Goal: Task Accomplishment & Management: Use online tool/utility

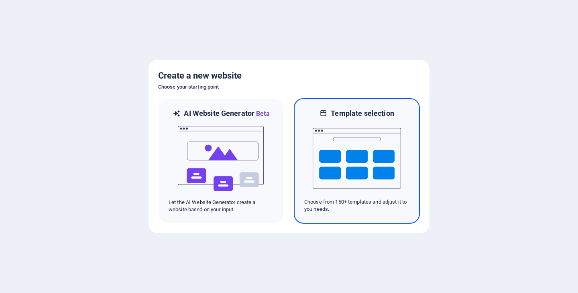
click at [374, 167] on img at bounding box center [357, 158] width 88 height 80
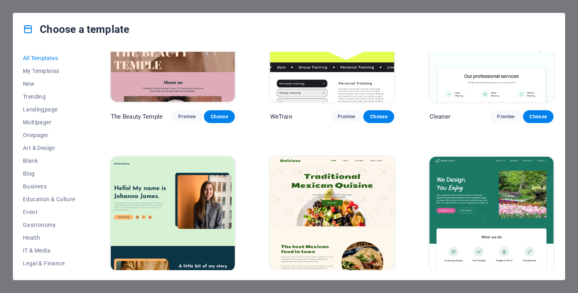
scroll to position [1445, 0]
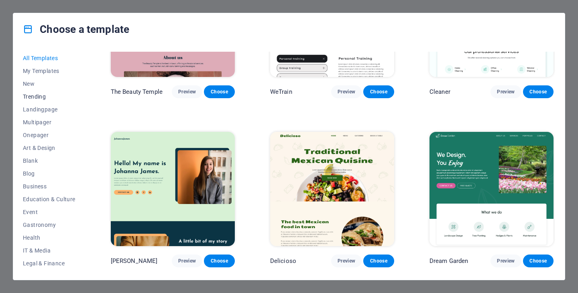
click at [37, 96] on span "Trending" at bounding box center [49, 97] width 53 height 6
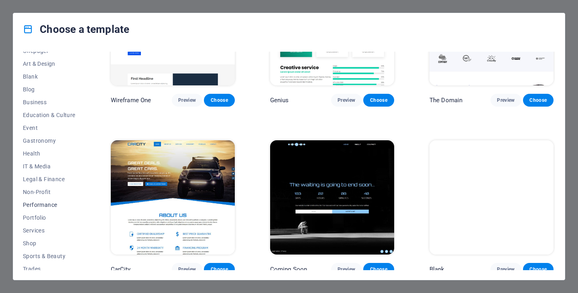
scroll to position [115, 0]
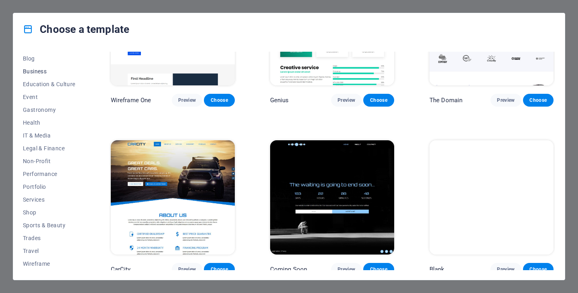
click at [41, 71] on span "Business" at bounding box center [49, 71] width 53 height 6
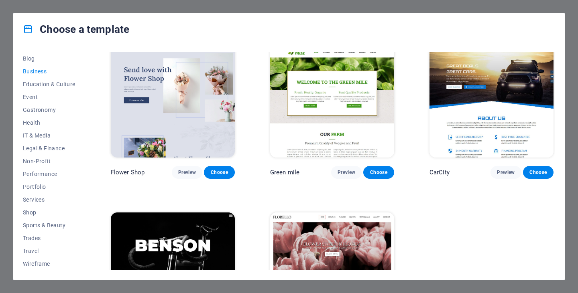
scroll to position [254, 0]
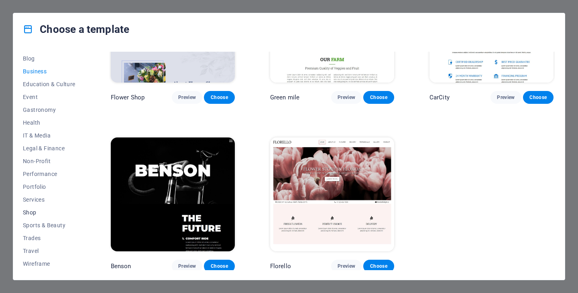
click at [30, 210] on span "Shop" at bounding box center [49, 212] width 53 height 6
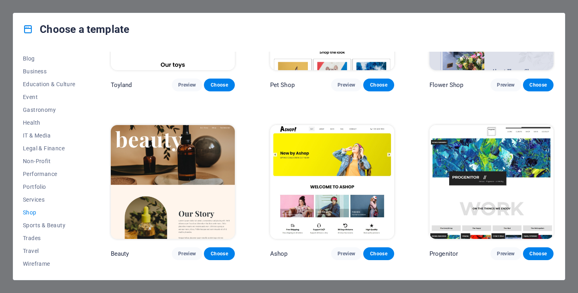
scroll to position [302, 0]
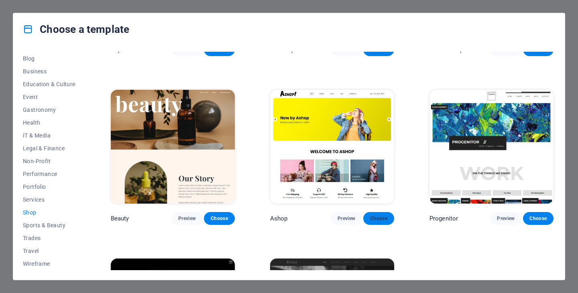
click at [376, 216] on span "Choose" at bounding box center [379, 219] width 18 height 6
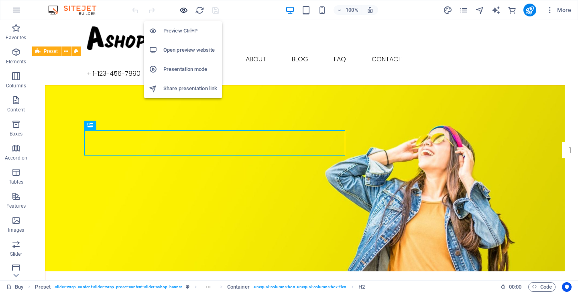
click at [183, 8] on icon "button" at bounding box center [183, 10] width 9 height 9
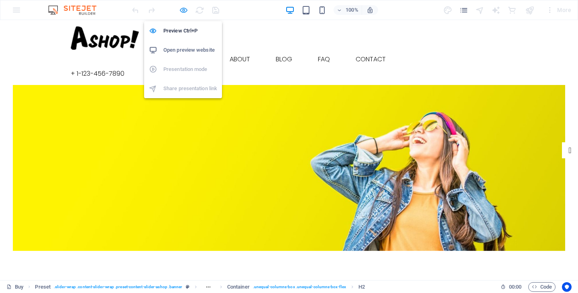
click at [183, 8] on icon "button" at bounding box center [183, 10] width 9 height 9
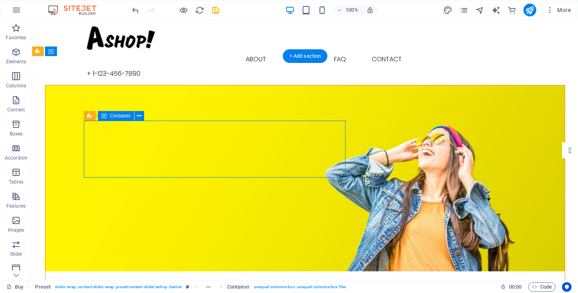
click at [139, 117] on icon at bounding box center [139, 116] width 4 height 8
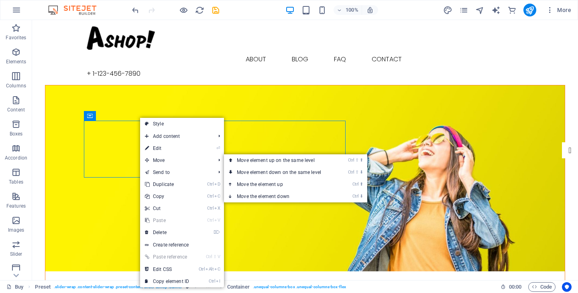
click at [167, 151] on link "⏎ Edit" at bounding box center [167, 148] width 54 height 12
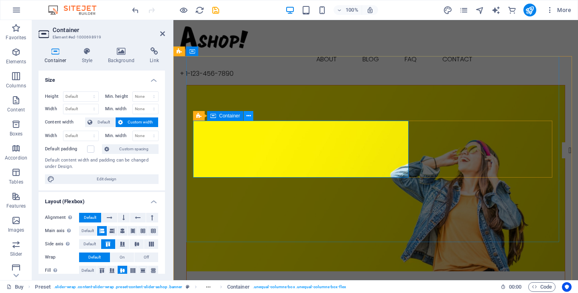
click at [248, 116] on icon at bounding box center [248, 116] width 4 height 8
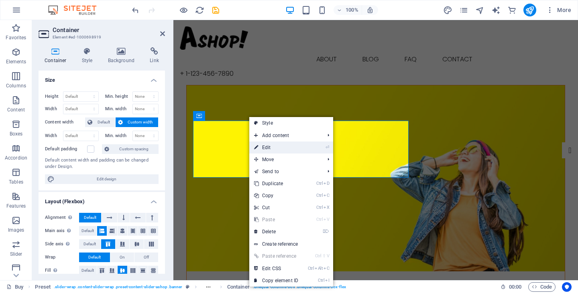
drag, startPoint x: 118, startPoint y: 127, endPoint x: 291, endPoint y: 147, distance: 174.5
click at [291, 147] on link "⏎ Edit" at bounding box center [276, 148] width 54 height 12
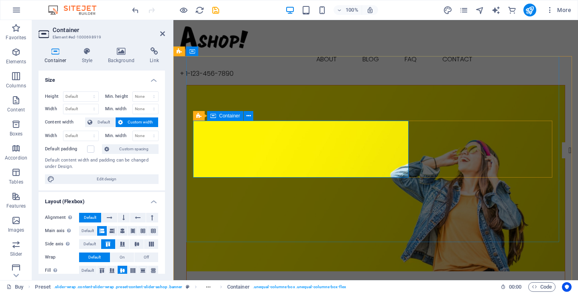
drag, startPoint x: 259, startPoint y: 148, endPoint x: 397, endPoint y: 147, distance: 138.1
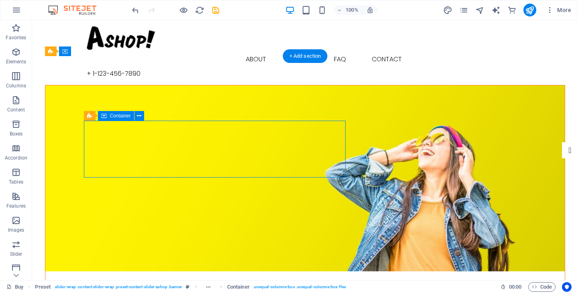
click at [307, 53] on div "+ Add section" at bounding box center [305, 56] width 45 height 14
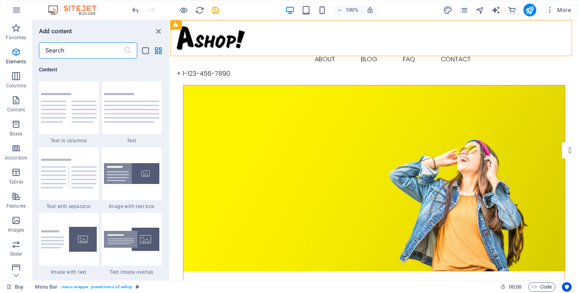
scroll to position [1404, 0]
click at [68, 114] on div at bounding box center [69, 107] width 60 height 53
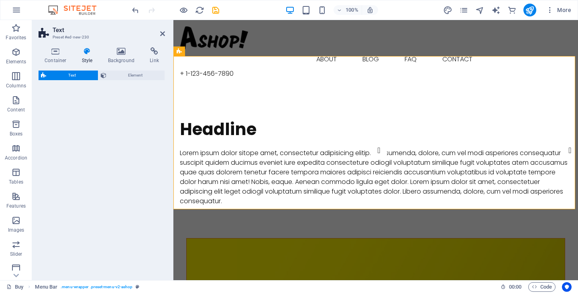
select select "rem"
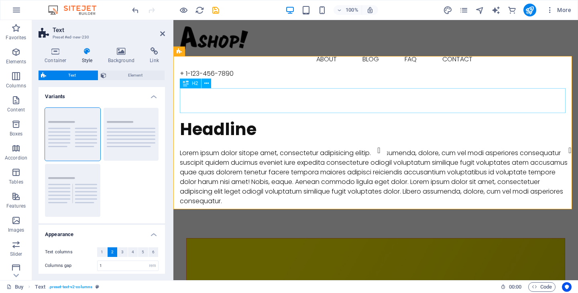
click at [187, 117] on div "Headline" at bounding box center [376, 129] width 392 height 25
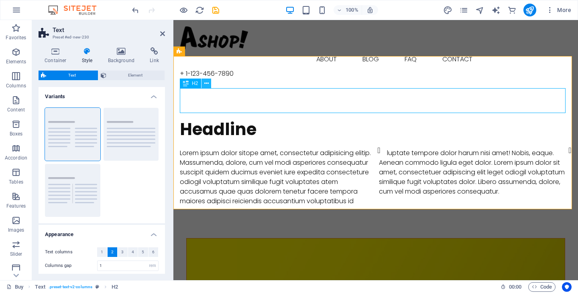
click at [207, 83] on icon at bounding box center [206, 83] width 4 height 8
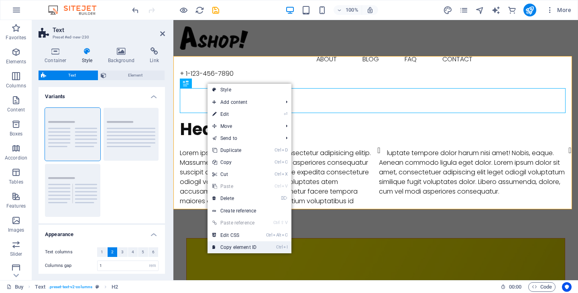
click at [226, 246] on link "Ctrl I Copy element ID" at bounding box center [234, 248] width 54 height 12
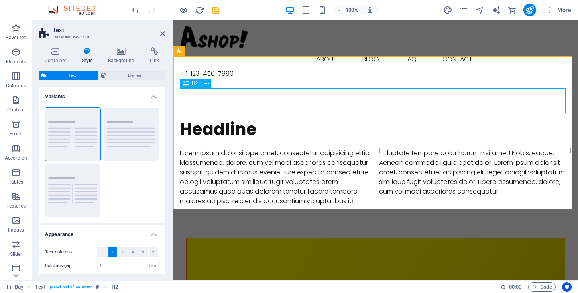
click at [187, 117] on div "Headline" at bounding box center [376, 129] width 392 height 25
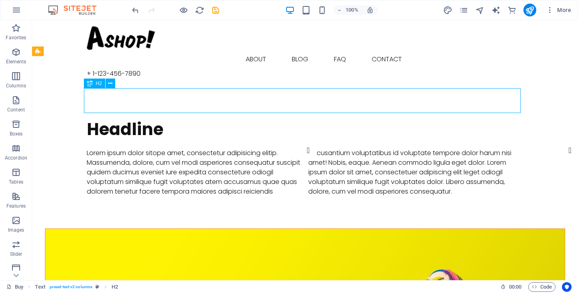
click at [199, 117] on div "Headline" at bounding box center [305, 129] width 437 height 25
click at [160, 117] on div "Headline" at bounding box center [305, 129] width 437 height 25
click at [306, 51] on div "+ Add section" at bounding box center [305, 56] width 45 height 14
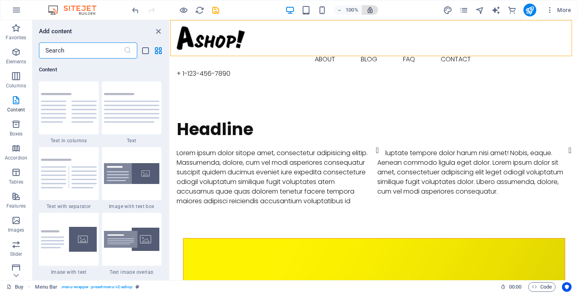
click at [373, 9] on icon "button" at bounding box center [369, 9] width 7 height 7
click at [157, 31] on icon "close panel" at bounding box center [158, 31] width 9 height 9
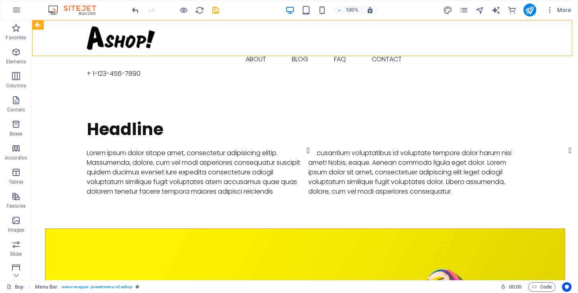
click at [136, 9] on icon "undo" at bounding box center [135, 10] width 9 height 9
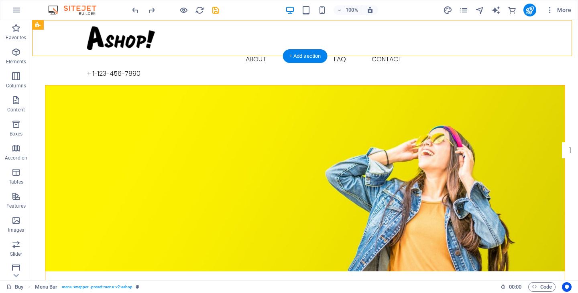
click at [143, 106] on figure at bounding box center [304, 178] width 519 height 186
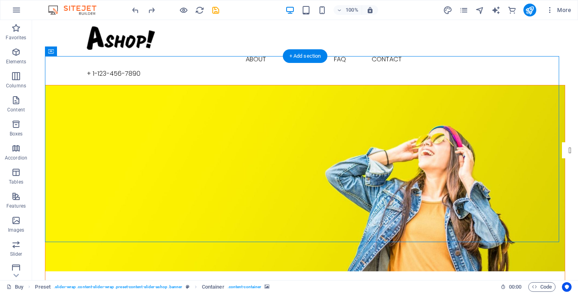
click at [147, 100] on figure at bounding box center [304, 178] width 519 height 186
drag, startPoint x: 80, startPoint y: 64, endPoint x: 85, endPoint y: 74, distance: 11.1
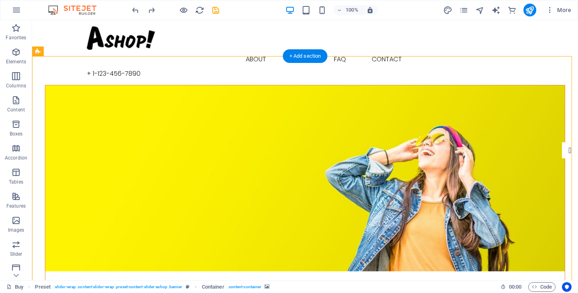
drag, startPoint x: 83, startPoint y: 74, endPoint x: 49, endPoint y: 58, distance: 38.2
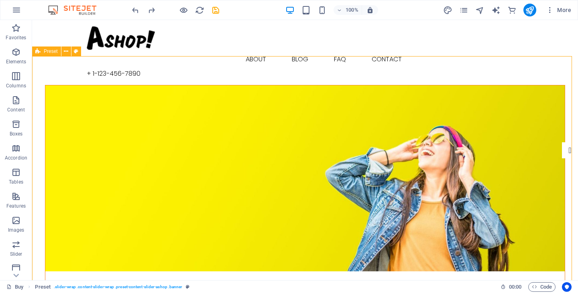
click at [36, 52] on icon at bounding box center [37, 52] width 5 height 10
drag, startPoint x: 68, startPoint y: 72, endPoint x: 59, endPoint y: 56, distance: 18.5
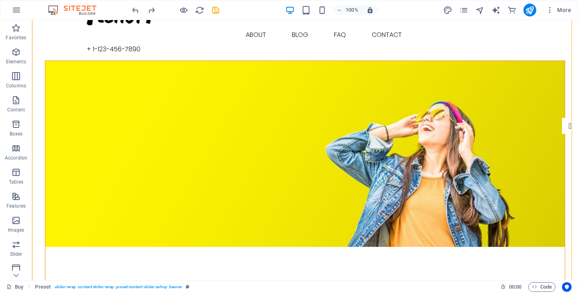
scroll to position [0, 0]
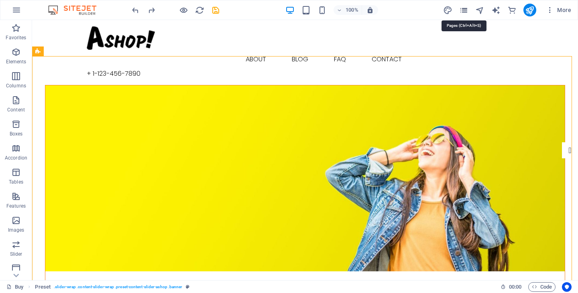
click at [466, 13] on icon "pages" at bounding box center [463, 10] width 9 height 9
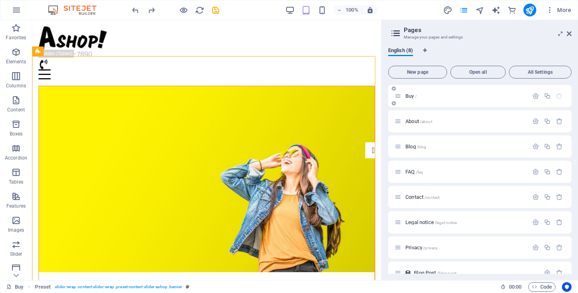
click at [417, 97] on p "Buy /" at bounding box center [465, 96] width 120 height 5
click at [404, 94] on div "Buy /" at bounding box center [465, 96] width 125 height 5
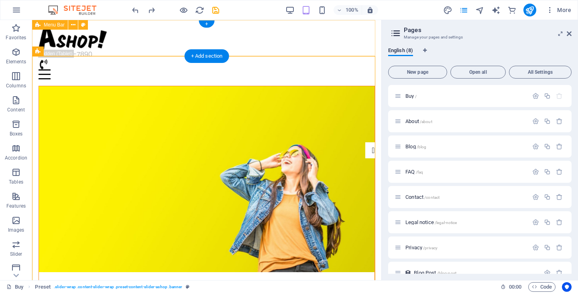
click at [301, 30] on div "Buy About Blog FAQ Contact + [PHONE_NUMBER] Menu" at bounding box center [206, 53] width 349 height 66
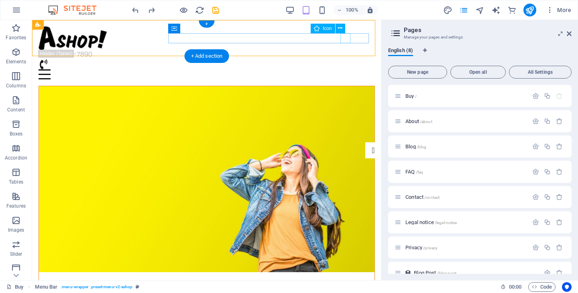
click at [343, 59] on figure at bounding box center [204, 64] width 330 height 10
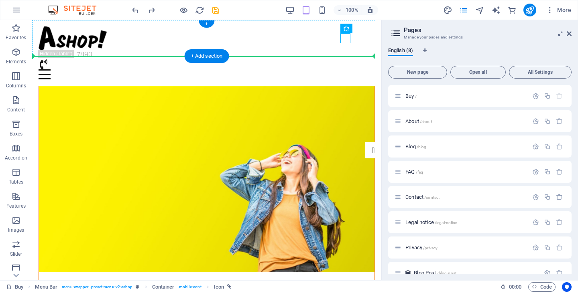
drag, startPoint x: 343, startPoint y: 36, endPoint x: 330, endPoint y: 39, distance: 12.8
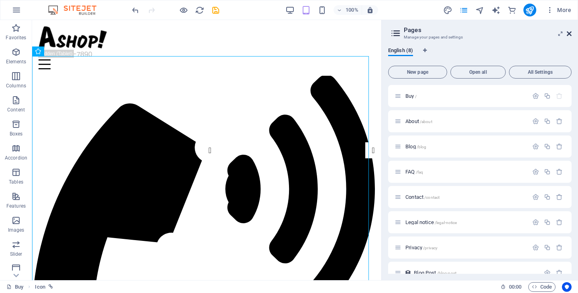
click at [567, 33] on icon at bounding box center [569, 33] width 5 height 6
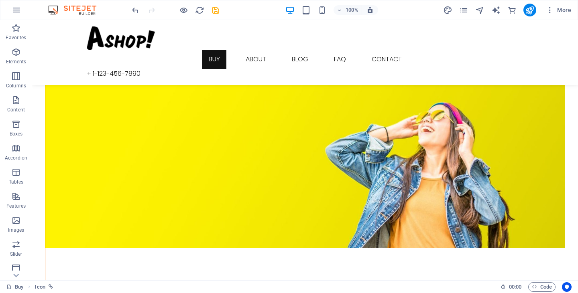
scroll to position [522, 0]
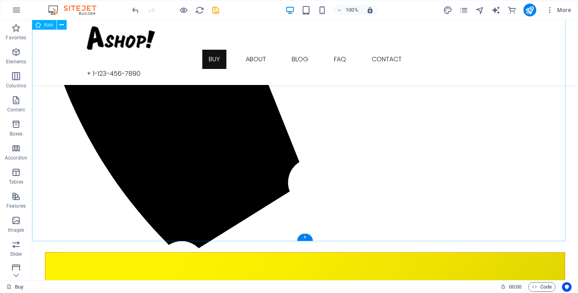
click at [545, 10] on button "More" at bounding box center [559, 10] width 32 height 13
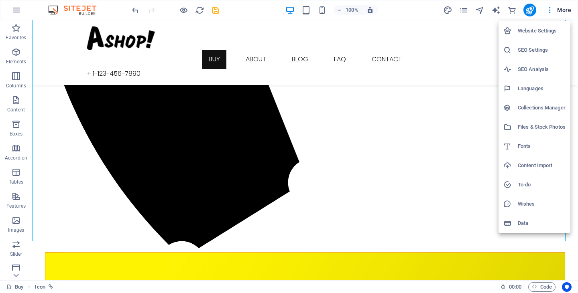
click at [281, 180] on div at bounding box center [289, 146] width 578 height 293
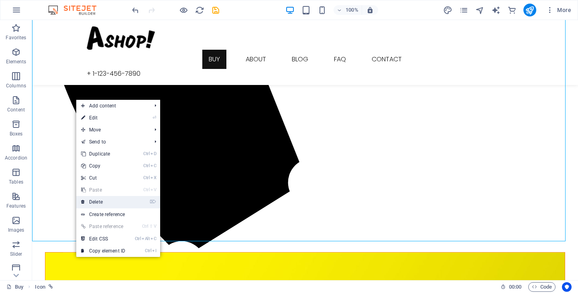
click at [106, 202] on link "⌦ Delete" at bounding box center [103, 202] width 54 height 12
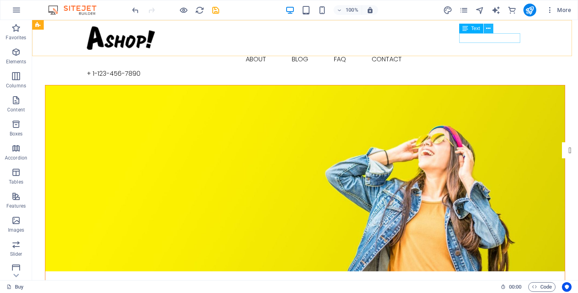
click at [489, 27] on icon at bounding box center [488, 28] width 4 height 8
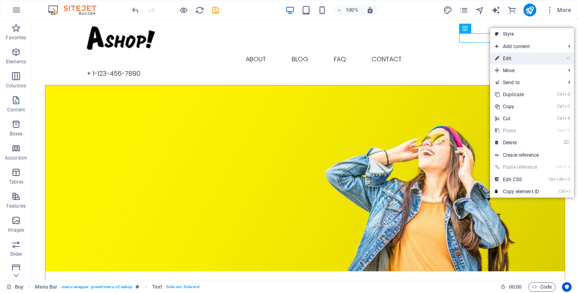
click at [525, 58] on link "⏎ Edit" at bounding box center [517, 59] width 54 height 12
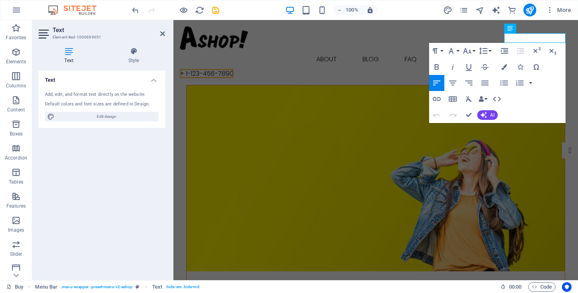
click at [63, 35] on h3 "Element #ed-1000699051" at bounding box center [101, 37] width 96 height 7
click at [68, 34] on h3 "Element #ed-1000699051" at bounding box center [101, 37] width 96 height 7
click at [234, 69] on span "+ 1-123-456-7890" at bounding box center [207, 73] width 54 height 9
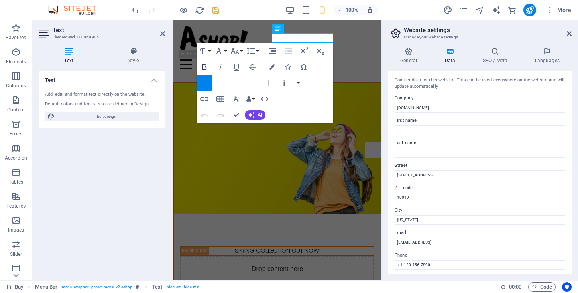
click at [205, 66] on icon "button" at bounding box center [204, 67] width 10 height 10
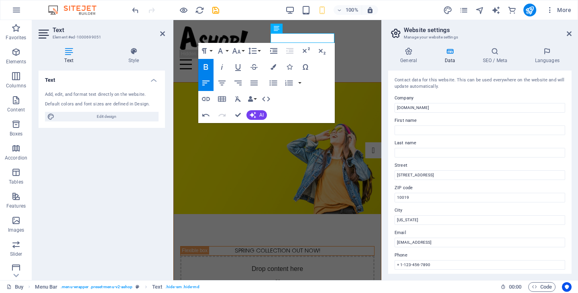
click at [209, 83] on icon "button" at bounding box center [206, 83] width 10 height 10
click at [255, 50] on span "+ 1-1​[PHONE_NUMBER]" at bounding box center [217, 54] width 75 height 9
click at [446, 108] on input "[DOMAIN_NAME]" at bounding box center [479, 108] width 171 height 10
click at [503, 58] on h4 "SEO / Meta" at bounding box center [496, 55] width 52 height 17
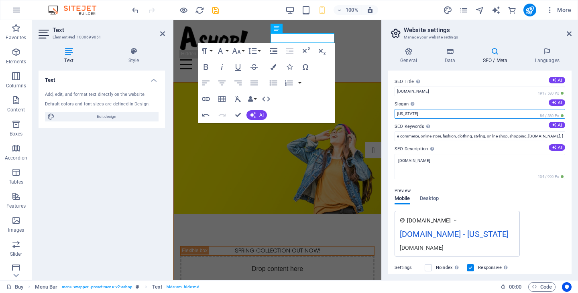
click at [496, 112] on input "[US_STATE]" at bounding box center [479, 114] width 171 height 10
type input "N"
click at [403, 115] on input "Slogan The slogan of your website. AI" at bounding box center [479, 114] width 171 height 10
type input "V"
paste input "Sada Kalo Fashion আপনাকে দিচ্ছে প্রিমিয়াম কোয়ালিটি ব্র্যান্ডের জিন্স – হোলসেল…"
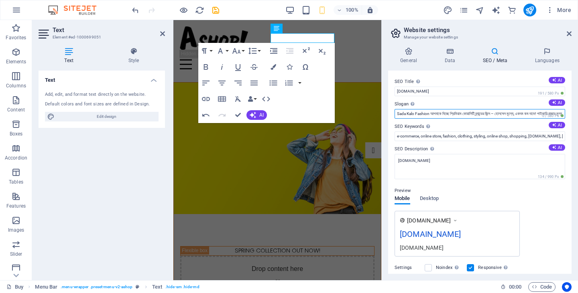
scroll to position [0, 226]
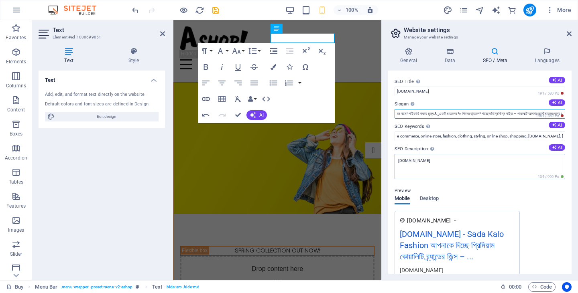
type input "Sada Kalo Fashion আপনাকে দিচ্ছে প্রিমিয়াম কোয়ালিটি ব্র্যান্ডের জিন্স – হোলসেল…"
click at [466, 163] on textarea "[DOMAIN_NAME]" at bounding box center [479, 166] width 171 height 25
click at [464, 167] on textarea "[DOMAIN_NAME]" at bounding box center [479, 166] width 171 height 25
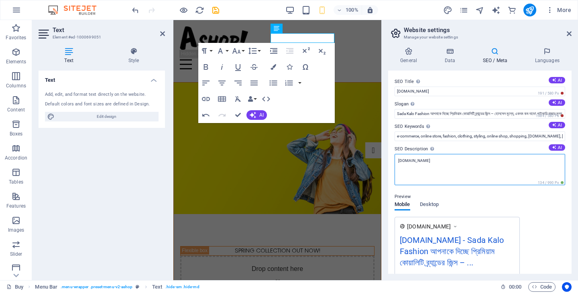
paste textarea "Sada Kalo Fashion আপনাকে দিচ্ছে প্রিমিয়াম কোয়ালিটি ব্র্যান্ডের জিন্স – হোলসেল…"
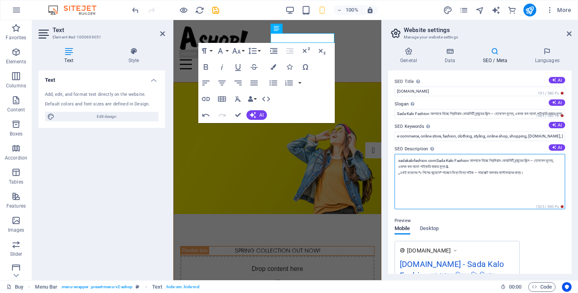
type textarea "sadakalofashion.comSada Kalo Fashion আপনাকে দিচ্ছে প্রিমিয়াম কোয়ালিটি ব্র্যান…"
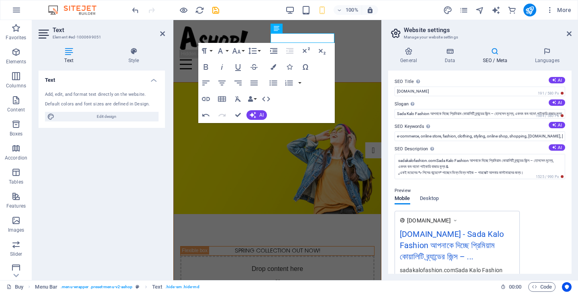
click at [450, 33] on h2 "Website settings" at bounding box center [488, 29] width 168 height 7
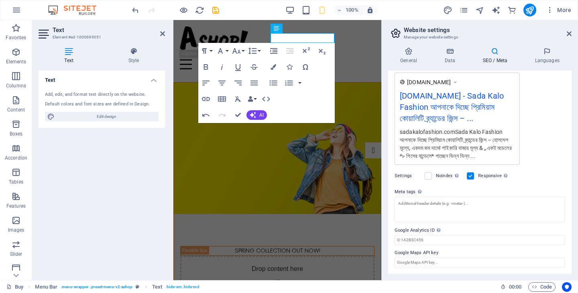
scroll to position [158, 0]
click at [490, 150] on div "sadakalofashion.comSada Kalo Fashion আপনাকে দিচ্ছে প্রিমিয়াম কোয়ালিটি ব্র্যান…" at bounding box center [457, 144] width 115 height 33
click at [496, 157] on div "sadakalofashion.comSada Kalo Fashion আপনাকে দিচ্ছে প্রিমিয়াম কোয়ালিটি ব্র্যান…" at bounding box center [457, 144] width 115 height 33
click at [415, 206] on textarea "Meta tags Enter HTML code here that will be placed inside the tags of your webs…" at bounding box center [479, 209] width 171 height 25
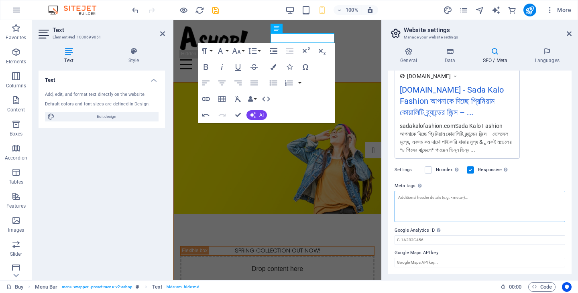
paste textarea "#SadaKaloFashion #MensJeansBD #PremiumJeans #TopNotchDenim #WardrobeEssential #…"
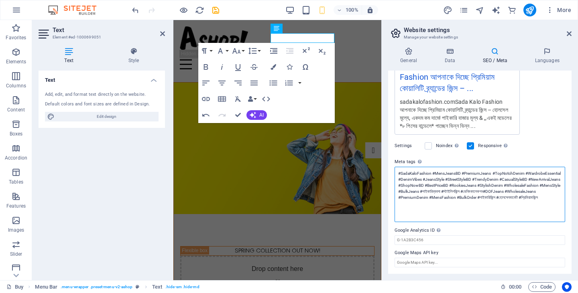
scroll to position [188, 0]
type textarea "#SadaKaloFashion #MensJeansBD #PremiumJeans #TopNotchDenim #WardrobeEssential #…"
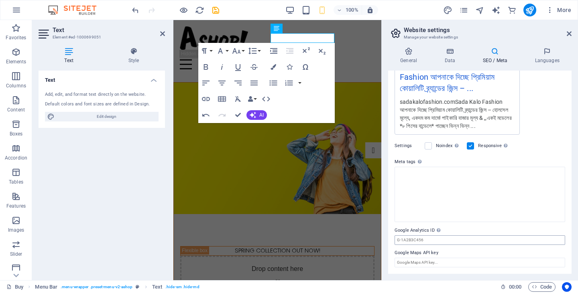
click at [455, 240] on body "[DOMAIN_NAME] Buy Favorites Elements Columns Content Boxes Accordion Tables Fea…" at bounding box center [289, 146] width 578 height 293
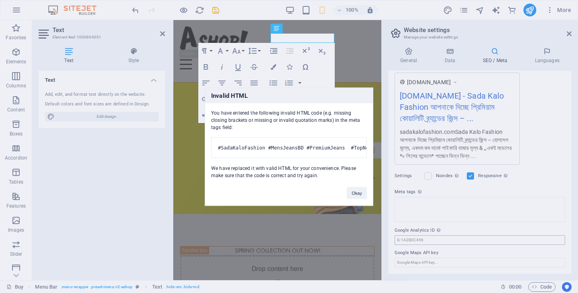
scroll to position [158, 0]
click at [340, 149] on pre "#SadaKaloFashion #MensJeansBD #PremiumJeans #TopNotchDenim #WardrobeEssential #…" at bounding box center [289, 147] width 156 height 21
click at [368, 148] on div "You have entered the following invalid HTML code (e.g. missing closing brackets…" at bounding box center [289, 141] width 168 height 76
click at [344, 141] on pre "#SadaKaloFashion #MensJeansBD #PremiumJeans #TopNotchDenim #WardrobeEssential #…" at bounding box center [289, 147] width 156 height 21
click at [308, 146] on pre "#SadaKaloFashion #MensJeansBD #PremiumJeans #TopNotchDenim #WardrobeEssential #…" at bounding box center [289, 147] width 156 height 21
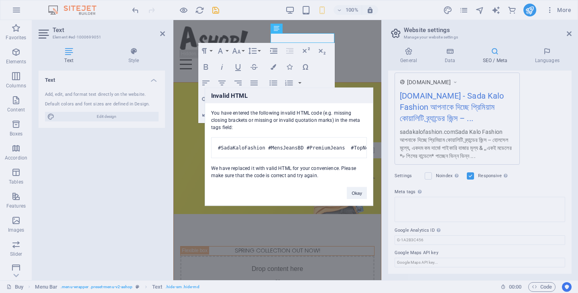
click at [331, 155] on pre "#SadaKaloFashion #MensJeansBD #PremiumJeans #TopNotchDenim #WardrobeEssential #…" at bounding box center [289, 147] width 156 height 21
click at [361, 195] on button "Okay" at bounding box center [357, 193] width 20 height 12
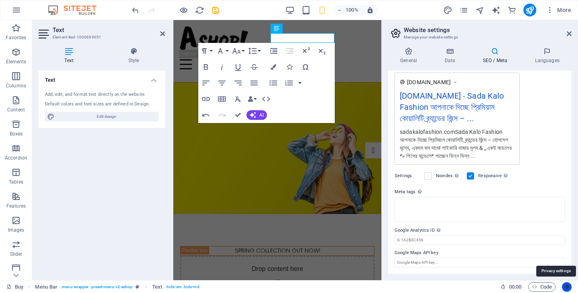
click at [564, 285] on icon "Usercentrics" at bounding box center [567, 288] width 6 height 6
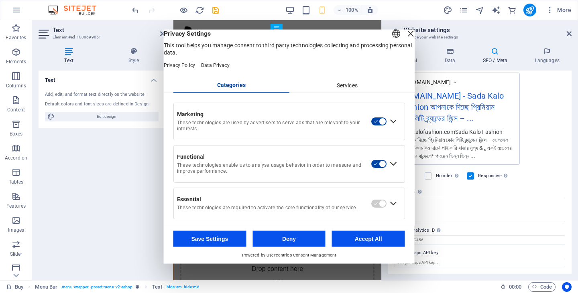
drag, startPoint x: 362, startPoint y: 242, endPoint x: 189, endPoint y: 222, distance: 174.5
click at [362, 242] on button "Accept All" at bounding box center [368, 239] width 73 height 16
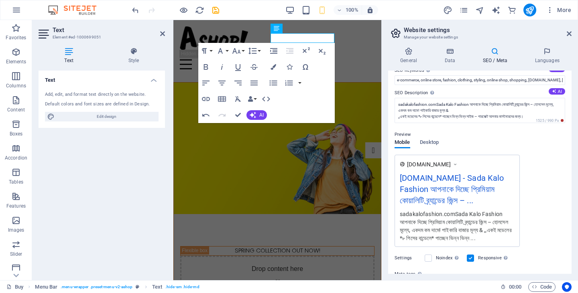
scroll to position [0, 0]
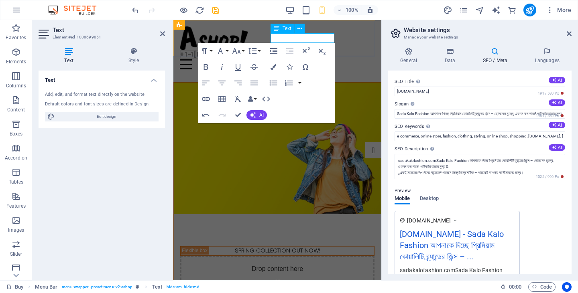
click at [255, 50] on span "+ 1-1​[PHONE_NUMBER]" at bounding box center [217, 54] width 75 height 9
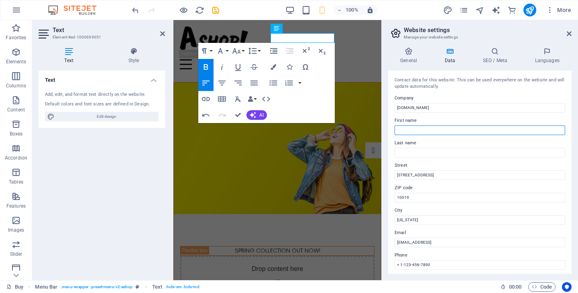
click at [429, 130] on input "First name" at bounding box center [479, 131] width 171 height 10
type input "[PERSON_NAME]"
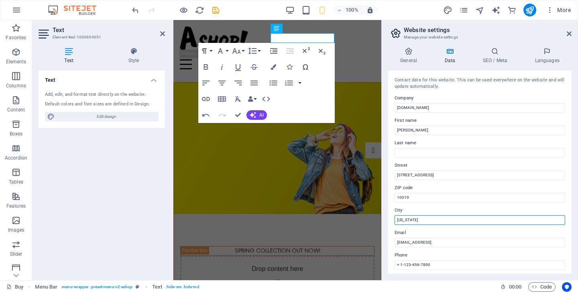
click at [488, 224] on input "[US_STATE]" at bounding box center [479, 221] width 171 height 10
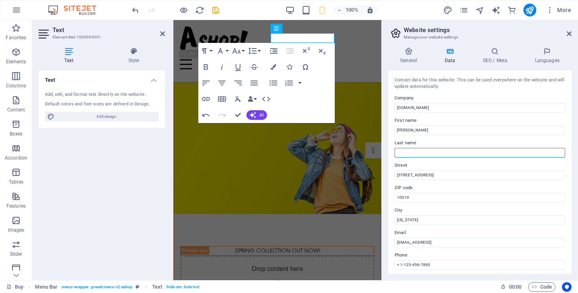
click at [425, 153] on input "Last name" at bounding box center [479, 153] width 171 height 10
type input "fashion"
click at [254, 114] on icon "button" at bounding box center [253, 115] width 6 height 6
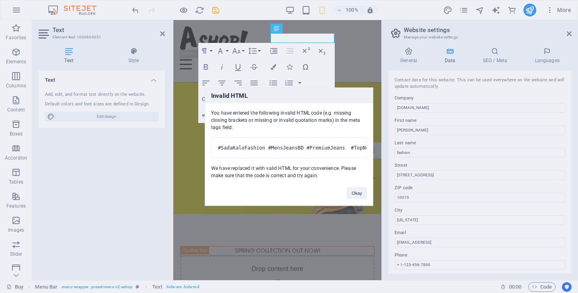
click at [285, 141] on pre "#SadaKaloFashion #MensJeansBD #PremiumJeans #TopNotchDenim #WardrobeEssential #…" at bounding box center [289, 147] width 156 height 21
click at [356, 199] on button "Okay" at bounding box center [357, 193] width 20 height 12
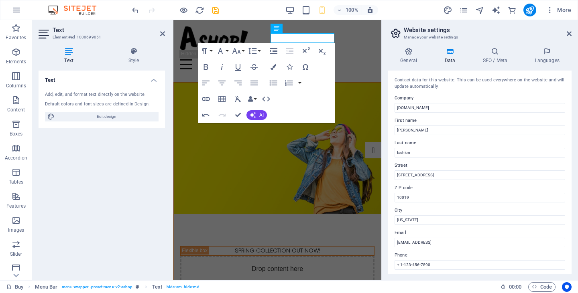
click at [67, 56] on h4 "Text" at bounding box center [71, 55] width 64 height 17
click at [136, 55] on h4 "Style" at bounding box center [133, 55] width 63 height 17
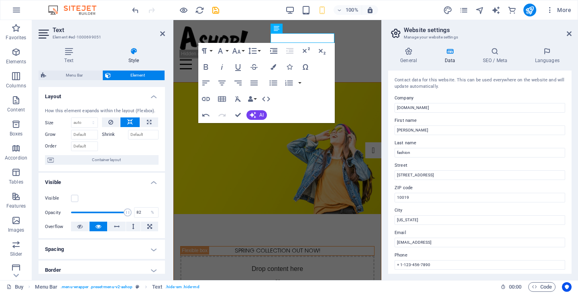
click at [116, 211] on span at bounding box center [99, 213] width 57 height 12
click at [113, 212] on span at bounding box center [117, 213] width 8 height 8
click at [114, 216] on span at bounding box center [112, 213] width 8 height 8
type input "100"
click at [126, 213] on span at bounding box center [99, 213] width 57 height 12
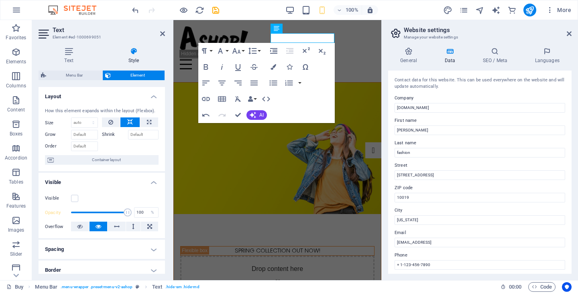
click at [126, 213] on span at bounding box center [128, 213] width 8 height 8
click at [239, 50] on span "+ 1-123-456-7890" at bounding box center [209, 54] width 59 height 9
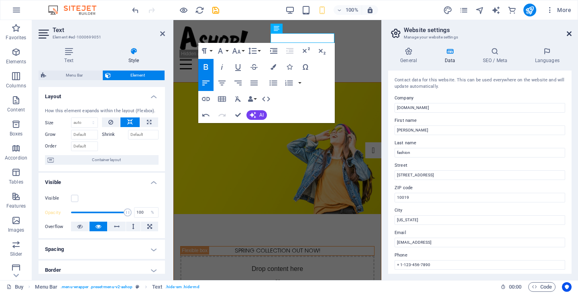
drag, startPoint x: 395, startPoint y: 12, endPoint x: 569, endPoint y: 32, distance: 174.5
click at [569, 32] on icon at bounding box center [569, 33] width 5 height 6
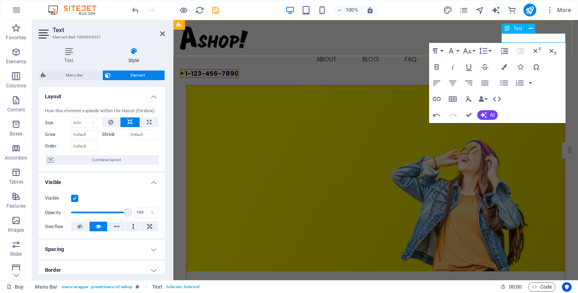
click at [239, 69] on span "+ 1-123-456-7890" at bounding box center [209, 73] width 59 height 9
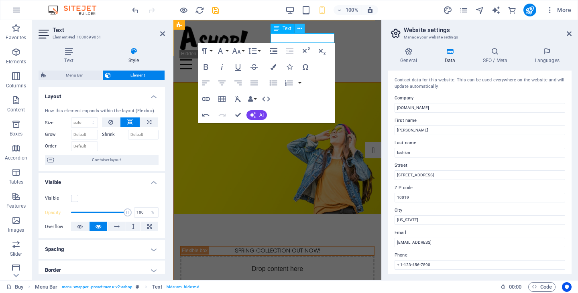
click at [301, 28] on icon at bounding box center [299, 28] width 4 height 8
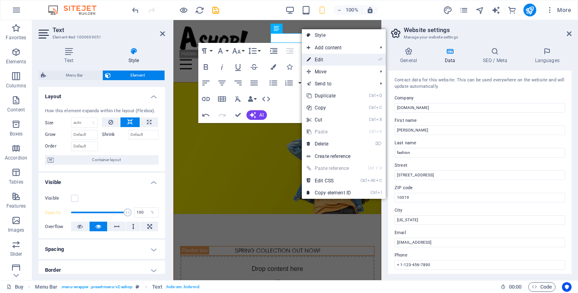
click at [324, 59] on link "⏎ Edit" at bounding box center [329, 60] width 54 height 12
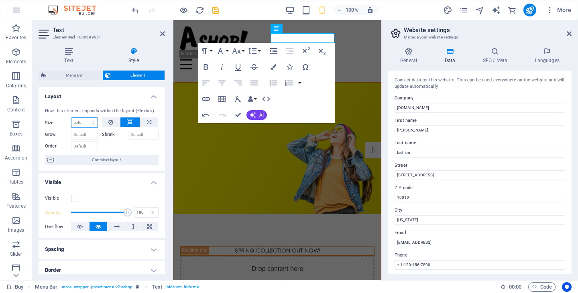
click at [89, 123] on select "Default auto px % 1/1 1/2 1/3 1/4 1/5 1/6 1/7 1/8 1/9 1/10" at bounding box center [84, 123] width 26 height 10
select select "1/3"
click at [85, 118] on select "Default auto px % 1/1 1/2 1/3 1/4 1/5 1/6 1/7 1/8 1/9 1/10" at bounding box center [84, 123] width 26 height 10
type input "33.33"
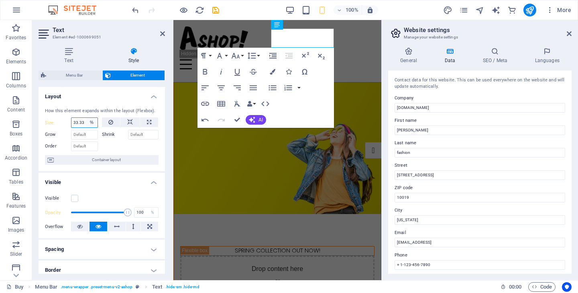
click at [89, 122] on select "Default auto px % 1/1 1/2 1/3 1/4 1/5 1/6 1/7 1/8 1/9 1/10" at bounding box center [91, 123] width 11 height 10
select select "q9hg8ndjavo"
click at [86, 118] on select "Default auto px % 1/1 1/2 1/3 1/4 1/5 1/6 1/7 1/8 1/9 1/10" at bounding box center [91, 123] width 11 height 10
select select "DISABLED_OPTION_VALUE"
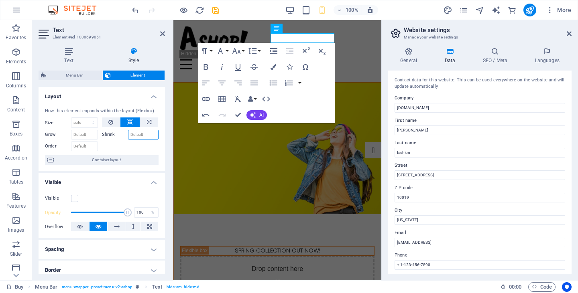
click at [145, 135] on input "Shrink" at bounding box center [143, 135] width 31 height 10
click at [136, 137] on input "Shrink" at bounding box center [143, 135] width 31 height 10
click at [85, 136] on input "Grow" at bounding box center [84, 135] width 27 height 10
click at [95, 249] on h4 "Spacing" at bounding box center [102, 249] width 126 height 19
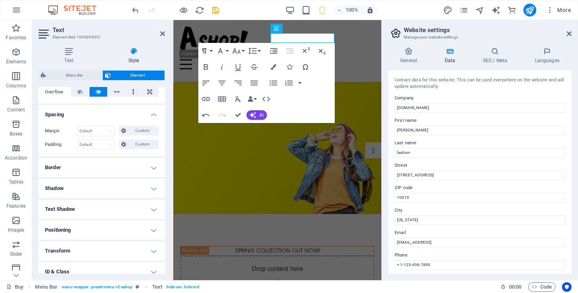
scroll to position [184, 0]
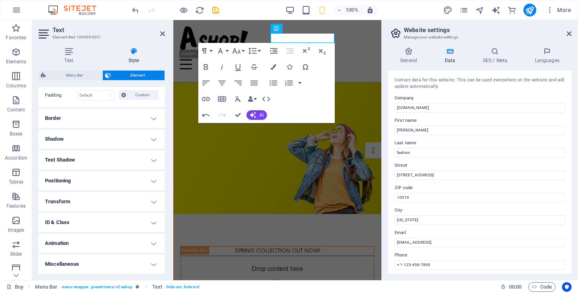
click at [122, 242] on h4 "Animation" at bounding box center [102, 243] width 126 height 19
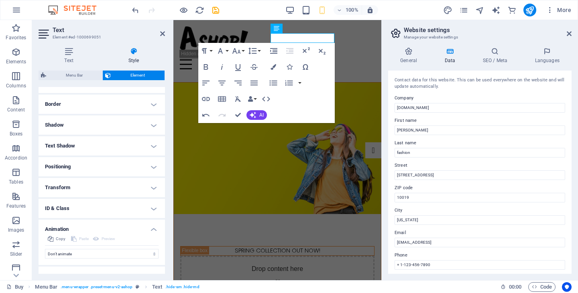
scroll to position [210, 0]
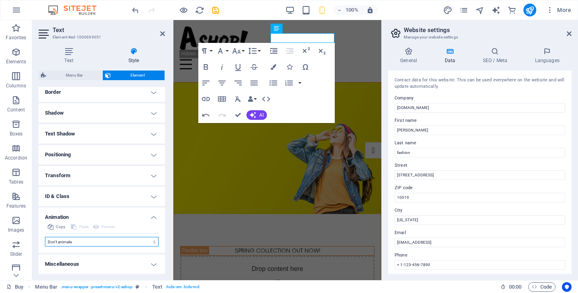
click at [113, 247] on select "Don't animate Show / Hide Slide up/down Zoom in/out Slide left to right Slide r…" at bounding box center [102, 242] width 114 height 10
select select "flash"
click at [45, 237] on select "Don't animate Show / Hide Slide up/down Zoom in/out Slide left to right Slide r…" at bounding box center [102, 242] width 114 height 10
select select "scroll"
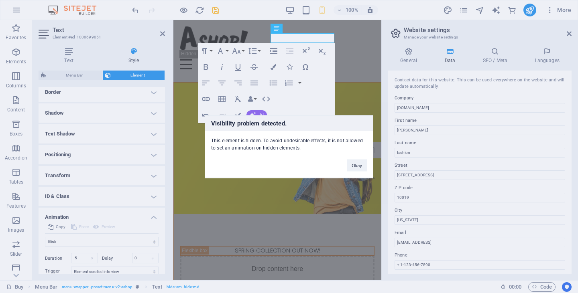
click at [116, 227] on div "Visibility problem detected. This element is hidden. To avoid undesirable effec…" at bounding box center [289, 146] width 578 height 293
click at [349, 159] on div "Okay" at bounding box center [357, 161] width 32 height 20
click at [352, 166] on button "Okay" at bounding box center [357, 165] width 20 height 12
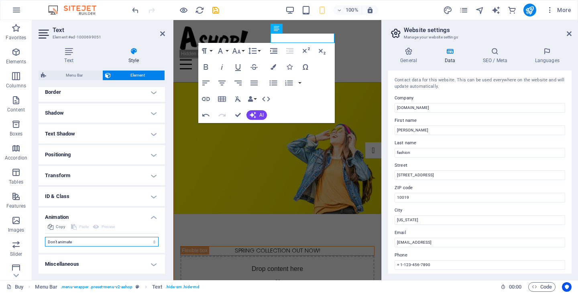
click at [95, 243] on select "Don't animate Show / Hide Slide up/down Zoom in/out Slide left to right Slide r…" at bounding box center [102, 242] width 114 height 10
click at [45, 237] on select "Don't animate Show / Hide Slide up/down Zoom in/out Slide left to right Slide r…" at bounding box center [102, 242] width 114 height 10
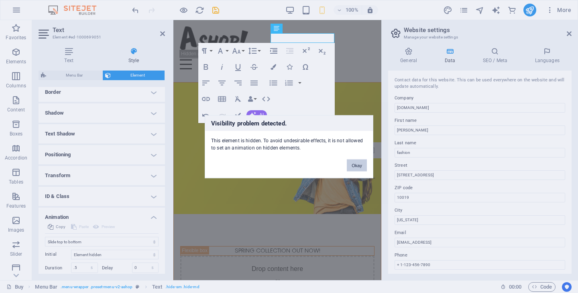
click at [356, 164] on button "Okay" at bounding box center [357, 165] width 20 height 12
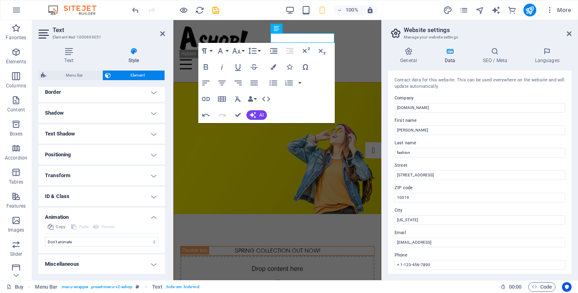
click at [124, 225] on div "Copy Paste Preview" at bounding box center [102, 228] width 114 height 12
click at [131, 245] on select "Don't animate Show / Hide Slide up/down Zoom in/out Slide left to right Slide r…" at bounding box center [102, 242] width 114 height 10
click at [45, 237] on select "Don't animate Show / Hide Slide up/down Zoom in/out Slide left to right Slide r…" at bounding box center [102, 242] width 114 height 10
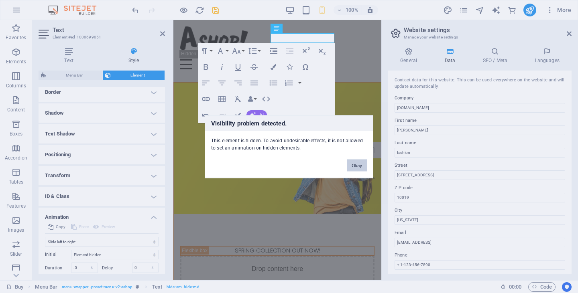
click at [353, 163] on button "Okay" at bounding box center [357, 165] width 20 height 12
select select "none"
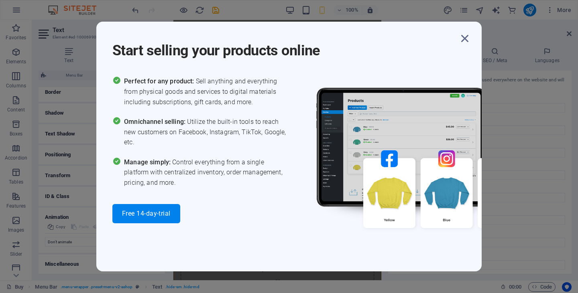
click at [455, 37] on h1 "Start selling your products online" at bounding box center [284, 45] width 345 height 29
click at [466, 36] on icon "button" at bounding box center [464, 38] width 14 height 14
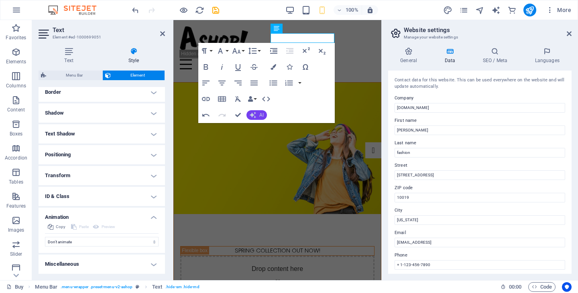
click at [254, 114] on icon "button" at bounding box center [253, 115] width 6 height 6
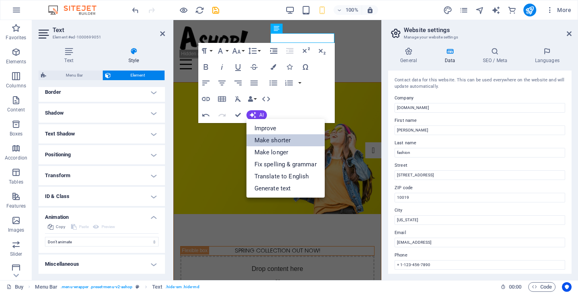
click at [291, 138] on link "Make shorter" at bounding box center [285, 140] width 78 height 12
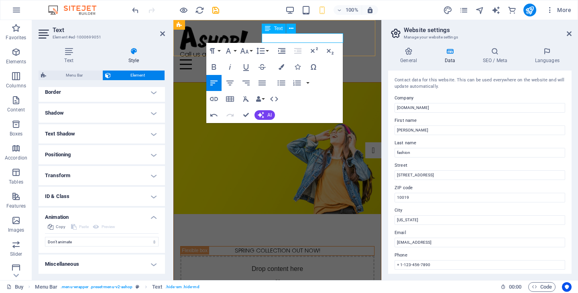
drag, startPoint x: 316, startPoint y: 34, endPoint x: 314, endPoint y: 37, distance: 4.3
click at [315, 50] on div "Call us at [PHONE_NUMBER]." at bounding box center [277, 55] width 195 height 10
drag, startPoint x: 341, startPoint y: 38, endPoint x: 273, endPoint y: 41, distance: 67.9
click at [272, 50] on div "Call us at [PHONE_NUMBER]." at bounding box center [277, 55] width 195 height 10
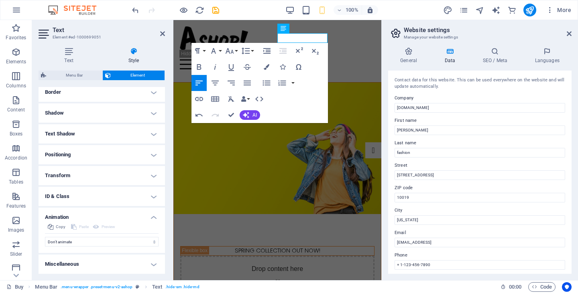
click at [274, 173] on figure at bounding box center [277, 149] width 207 height 132
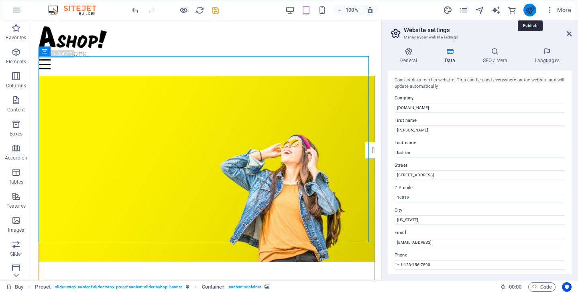
click at [532, 9] on icon "publish" at bounding box center [529, 10] width 9 height 9
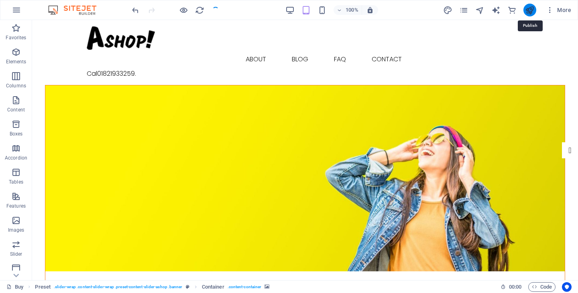
checkbox input "false"
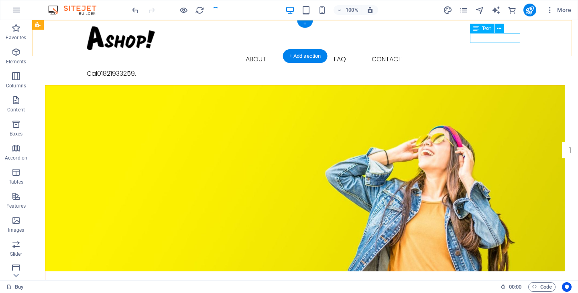
click at [480, 69] on div "Cal01821933259." at bounding box center [305, 74] width 437 height 10
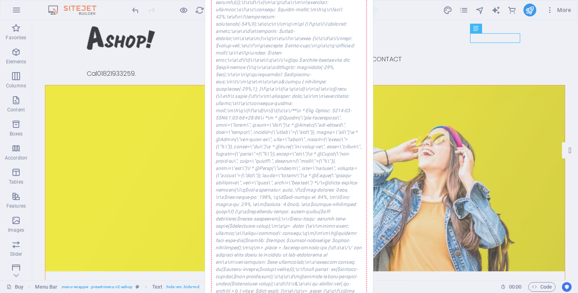
click at [502, 26] on div "Error while saving An error occurred while saving the website settings. Please …" at bounding box center [289, 146] width 578 height 293
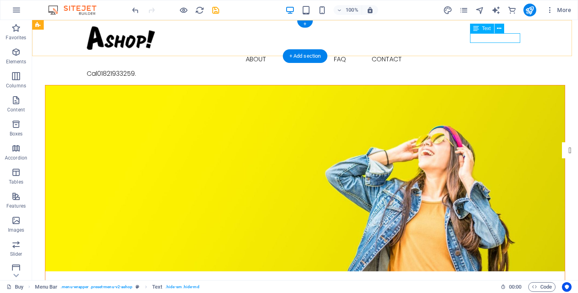
click at [488, 69] on div "Cal01821933259." at bounding box center [305, 74] width 437 height 10
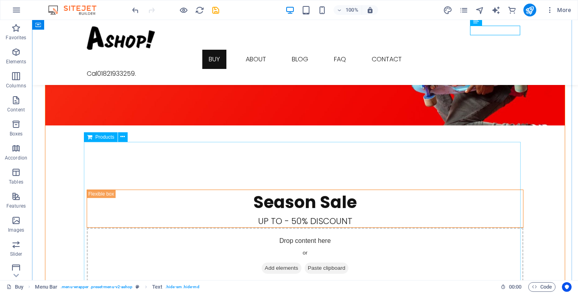
scroll to position [963, 0]
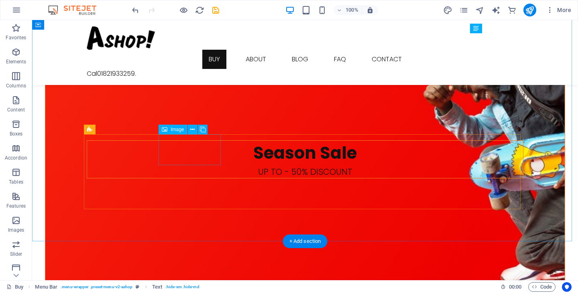
drag, startPoint x: 170, startPoint y: 126, endPoint x: 182, endPoint y: 132, distance: 13.3
click at [170, 126] on div "Image" at bounding box center [173, 130] width 28 height 10
click at [193, 130] on icon at bounding box center [192, 130] width 4 height 8
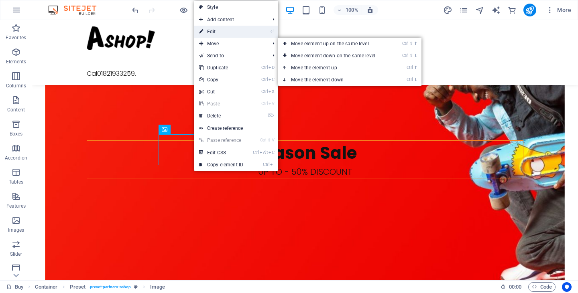
click at [223, 30] on link "⏎ Edit" at bounding box center [221, 32] width 54 height 12
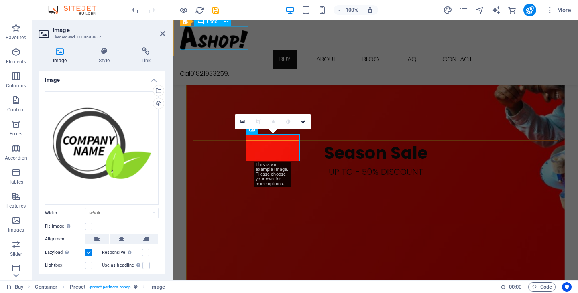
scroll to position [952, 0]
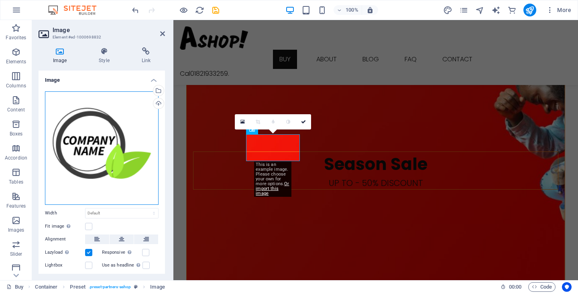
click at [109, 150] on div "Drag files here, click to choose files or select files from Files or our free s…" at bounding box center [102, 148] width 114 height 114
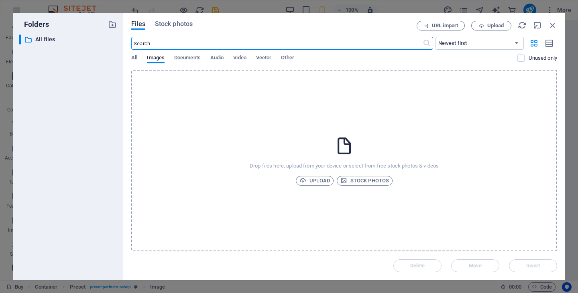
scroll to position [1303, 0]
click at [315, 181] on span "Upload" at bounding box center [314, 181] width 30 height 10
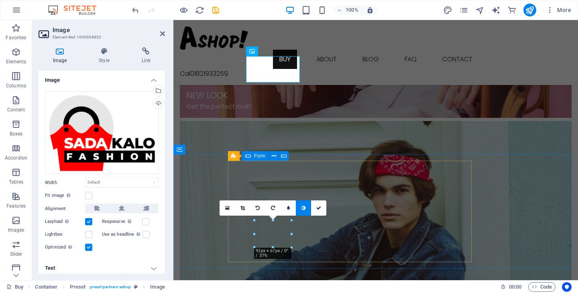
scroll to position [949, 0]
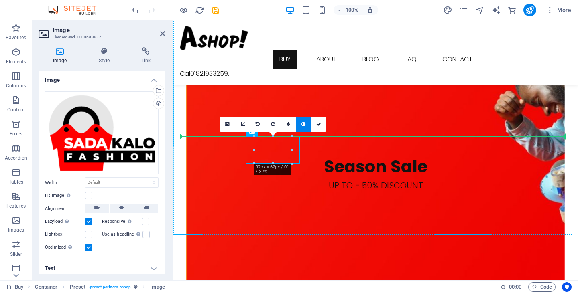
drag, startPoint x: 262, startPoint y: 144, endPoint x: 261, endPoint y: 136, distance: 8.1
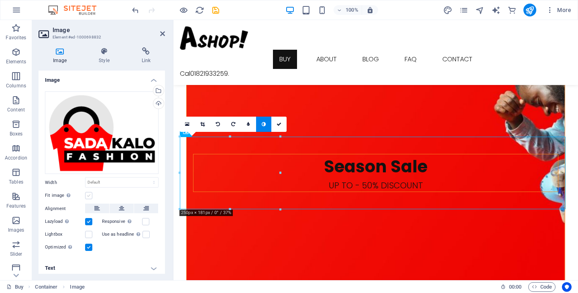
click at [90, 196] on label at bounding box center [88, 195] width 7 height 7
click at [0, 0] on input "Fit image Automatically fit image to a fixed width and height" at bounding box center [0, 0] width 0 height 0
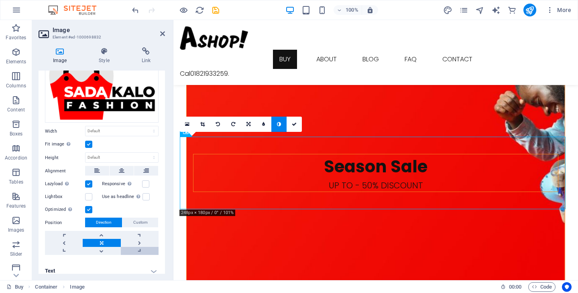
scroll to position [57, 0]
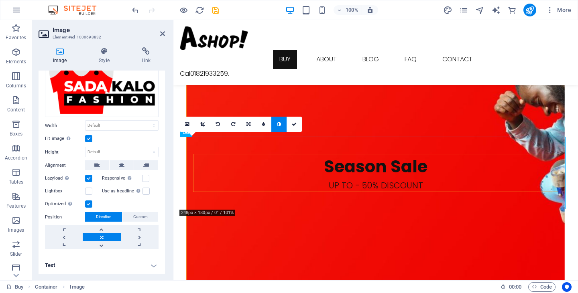
click at [128, 262] on h4 "Text" at bounding box center [102, 265] width 126 height 19
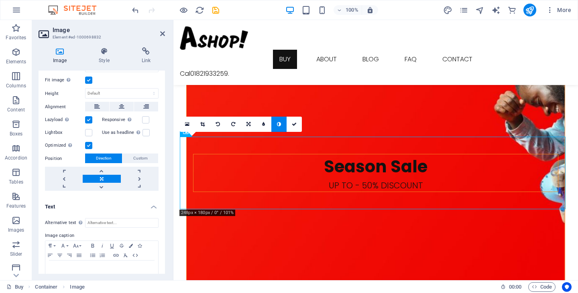
scroll to position [132, 0]
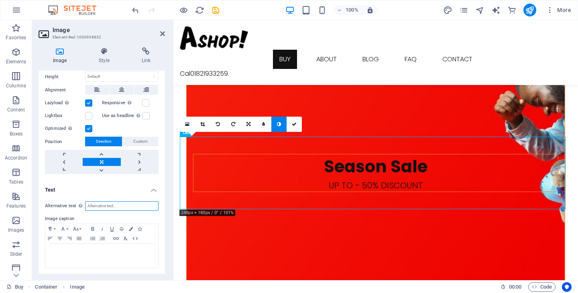
click at [106, 203] on input "Alternative text The alternative text is used by devices that cannot display im…" at bounding box center [121, 206] width 73 height 10
type input "[PERSON_NAME]"
click at [279, 125] on icon at bounding box center [279, 124] width 4 height 5
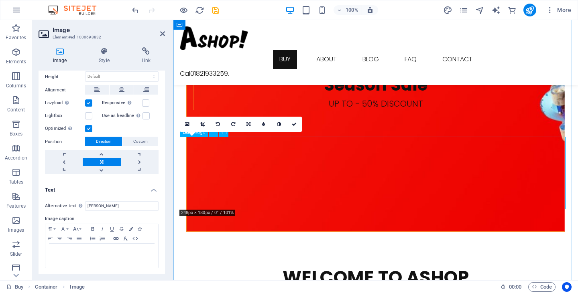
scroll to position [1070, 0]
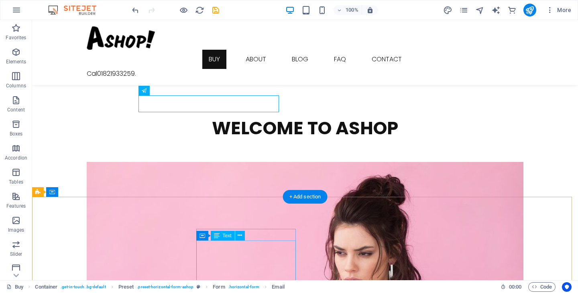
scroll to position [1202, 0]
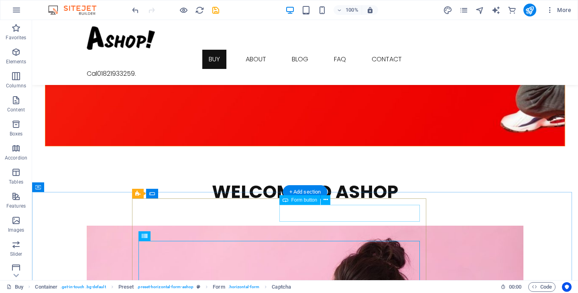
scroll to position [1067, 0]
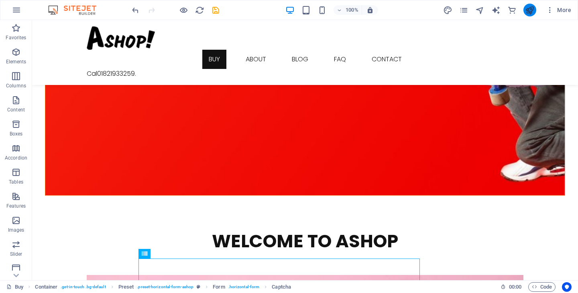
click at [533, 10] on icon "publish" at bounding box center [529, 10] width 9 height 9
checkbox input "false"
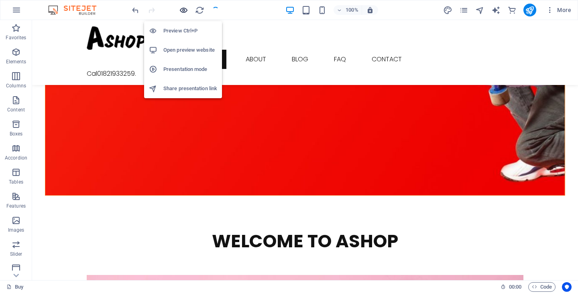
click at [183, 10] on icon "button" at bounding box center [183, 10] width 9 height 9
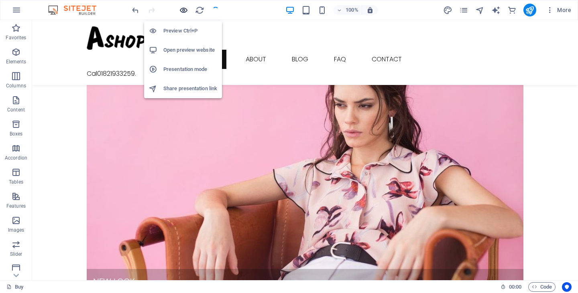
scroll to position [982, 0]
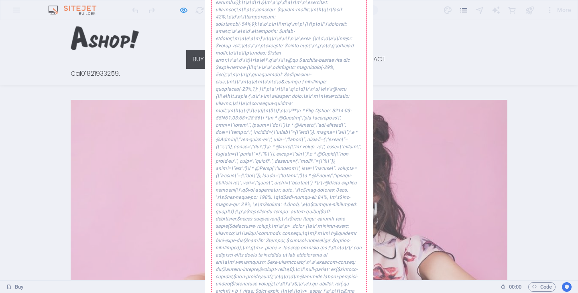
click at [410, 21] on div "Error while saving An error occurred while saving the website settings. Please …" at bounding box center [289, 146] width 578 height 293
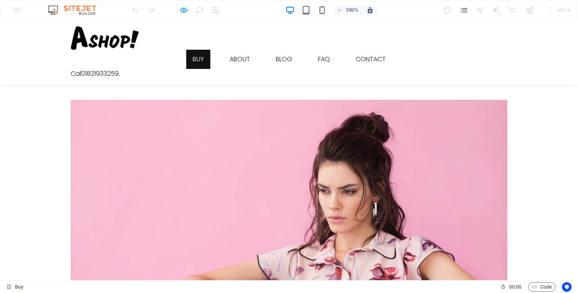
click at [185, 11] on icon "button" at bounding box center [183, 10] width 9 height 9
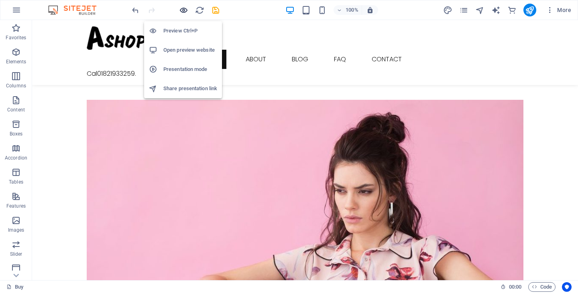
scroll to position [1067, 0]
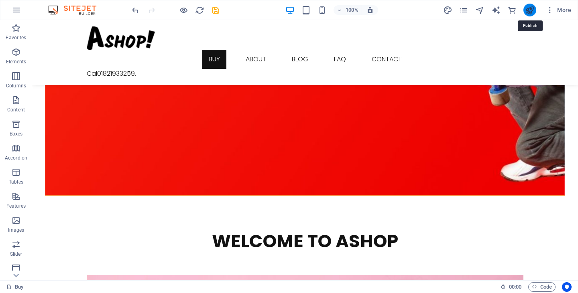
click at [528, 12] on icon "publish" at bounding box center [529, 10] width 9 height 9
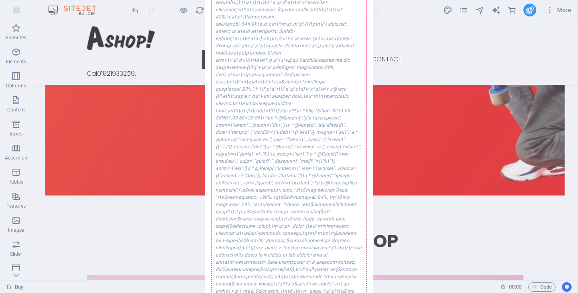
click at [433, 45] on div "Error while saving An error occurred while saving the website settings. Please …" at bounding box center [289, 146] width 578 height 293
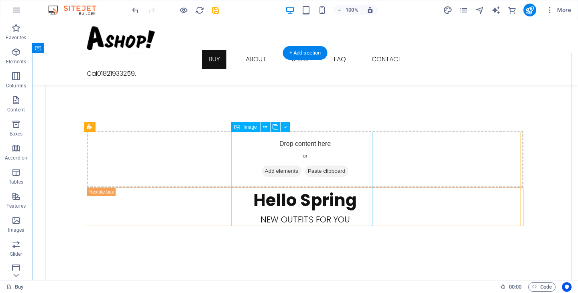
scroll to position [843, 0]
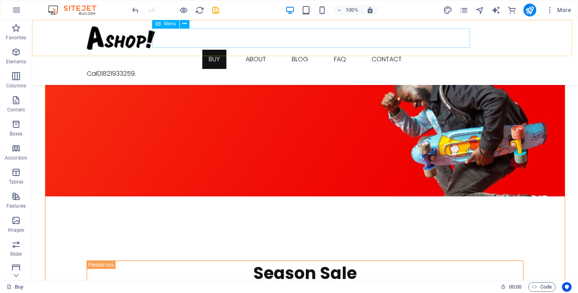
click at [220, 50] on nav "Buy About Blog FAQ Contact" at bounding box center [305, 59] width 437 height 19
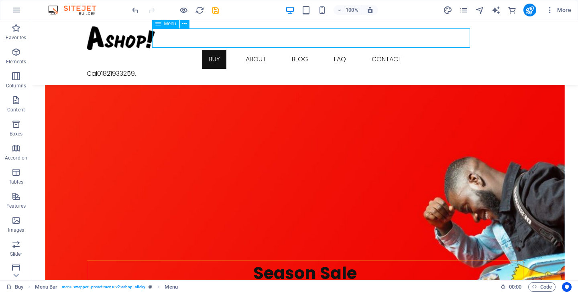
click at [217, 50] on nav "Buy About Blog FAQ Contact" at bounding box center [305, 59] width 437 height 19
drag, startPoint x: 217, startPoint y: 35, endPoint x: 75, endPoint y: 34, distance: 141.7
click at [217, 50] on nav "Buy About Blog FAQ Contact" at bounding box center [305, 59] width 437 height 19
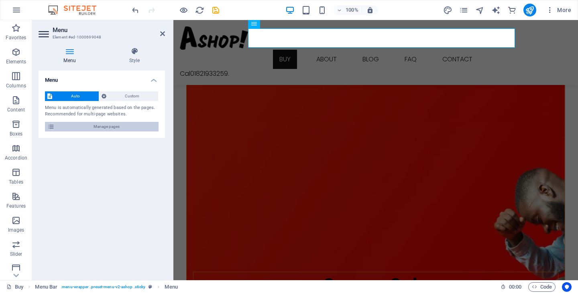
click at [94, 126] on span "Manage pages" at bounding box center [106, 127] width 99 height 10
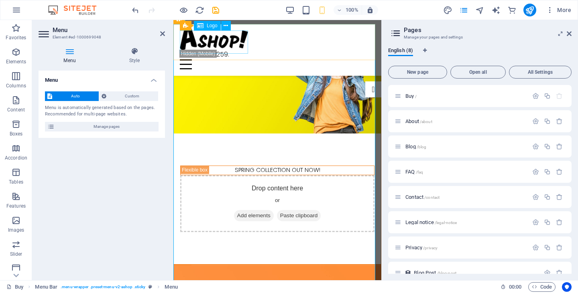
scroll to position [59, 0]
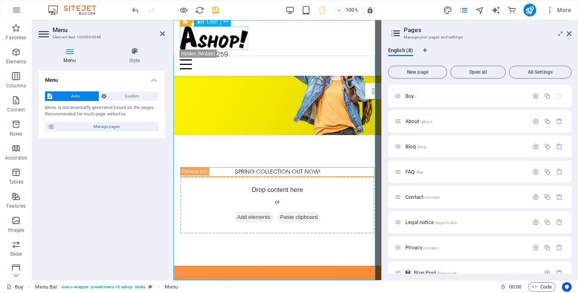
click at [227, 42] on div at bounding box center [277, 37] width 195 height 23
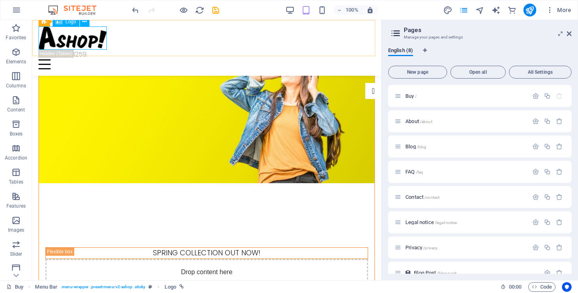
click at [84, 44] on div at bounding box center [207, 37] width 336 height 23
click at [93, 41] on div at bounding box center [207, 37] width 336 height 23
click at [66, 24] on span "Logo" at bounding box center [70, 21] width 11 height 5
click at [85, 23] on icon at bounding box center [84, 22] width 4 height 8
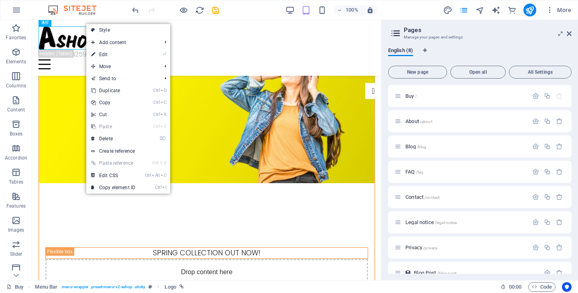
click at [110, 56] on link "⏎ Edit" at bounding box center [113, 55] width 54 height 12
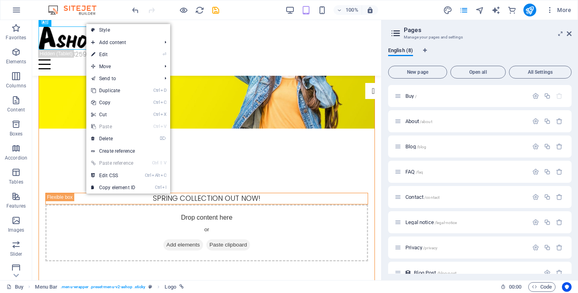
select select "px"
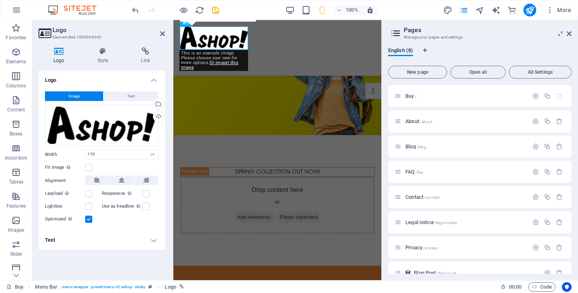
click at [75, 95] on span "Image" at bounding box center [74, 96] width 11 height 10
click at [105, 127] on div "Drag files here, click to choose files or select files from Files or our free s…" at bounding box center [102, 126] width 114 height 42
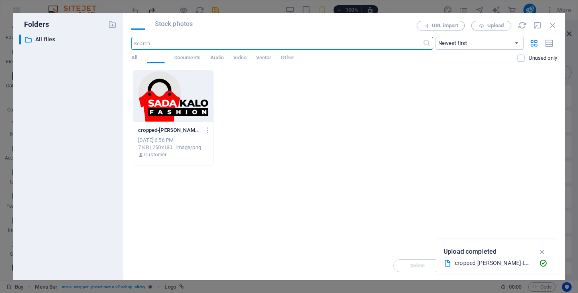
scroll to position [188, 0]
click at [168, 104] on div at bounding box center [173, 96] width 80 height 52
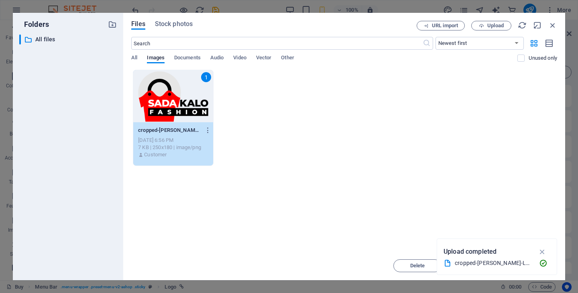
click at [545, 251] on icon "button" at bounding box center [542, 252] width 9 height 9
click at [533, 265] on span "Insert" at bounding box center [533, 266] width 14 height 5
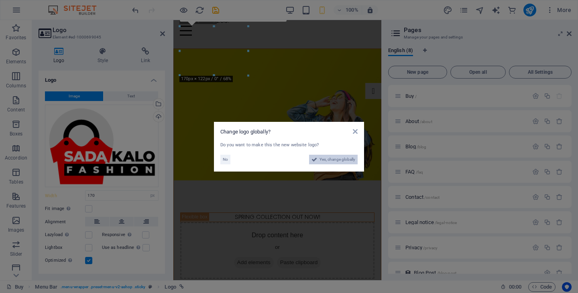
click at [337, 158] on span "Yes, change globally" at bounding box center [337, 160] width 36 height 10
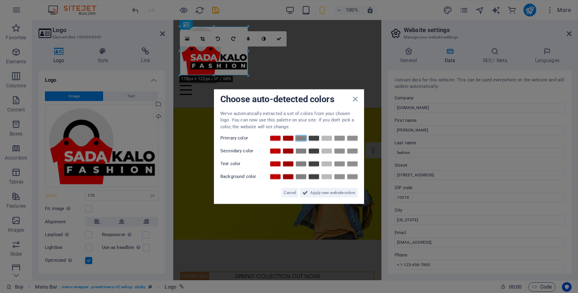
click at [303, 137] on link at bounding box center [301, 138] width 12 height 6
click at [326, 136] on div at bounding box center [313, 138] width 90 height 8
click at [248, 73] on aside "Choose auto-detected colors We've automatically extracted a set of colors from …" at bounding box center [289, 146] width 578 height 293
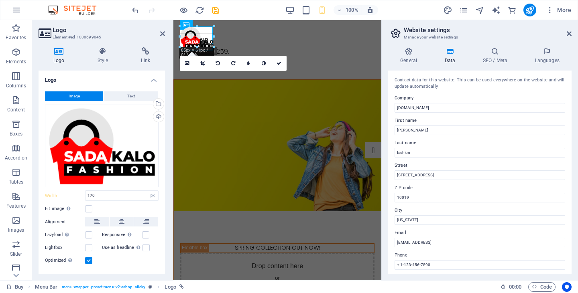
drag, startPoint x: 248, startPoint y: 75, endPoint x: 209, endPoint y: 33, distance: 57.1
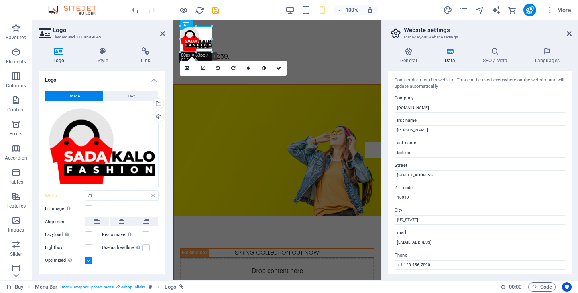
drag, startPoint x: 209, startPoint y: 36, endPoint x: 41, endPoint y: 26, distance: 168.8
type input "80"
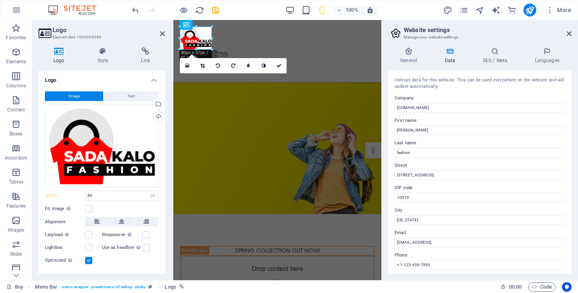
click at [0, 0] on span "Menu Bar" at bounding box center [0, 0] width 0 height 0
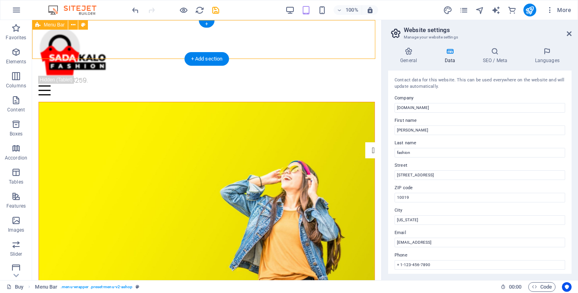
click at [190, 25] on div "Buy About Blog FAQ Contact Cal01821933259. Menu" at bounding box center [206, 61] width 349 height 82
select select "header"
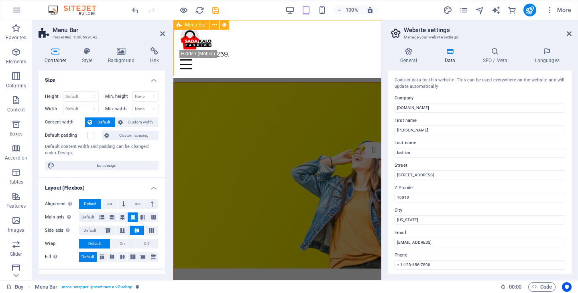
click at [190, 25] on span "Menu Bar" at bounding box center [195, 24] width 21 height 5
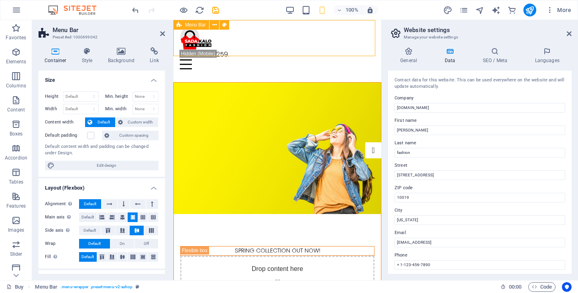
drag, startPoint x: 190, startPoint y: 25, endPoint x: 205, endPoint y: 22, distance: 15.5
click at [206, 22] on span "Menu Bar" at bounding box center [195, 24] width 21 height 5
click at [273, 27] on span "Text" at bounding box center [275, 28] width 9 height 5
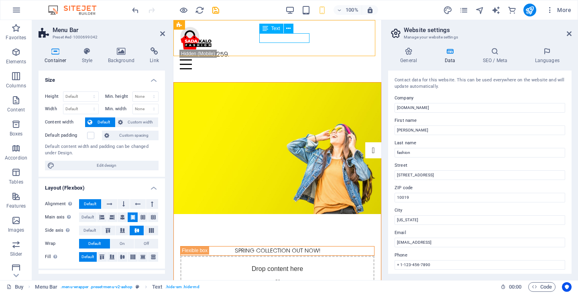
drag, startPoint x: 305, startPoint y: 37, endPoint x: 446, endPoint y: 37, distance: 140.9
click at [381, 37] on header "Buy About Blog FAQ Contact Cal01821933259. Menu" at bounding box center [277, 48] width 208 height 56
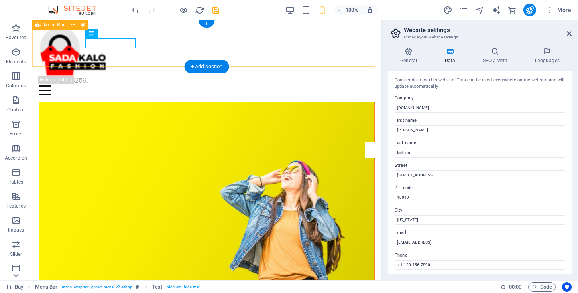
click at [303, 37] on div "Buy About Blog FAQ Contact Cal01821933259. Menu" at bounding box center [206, 61] width 349 height 82
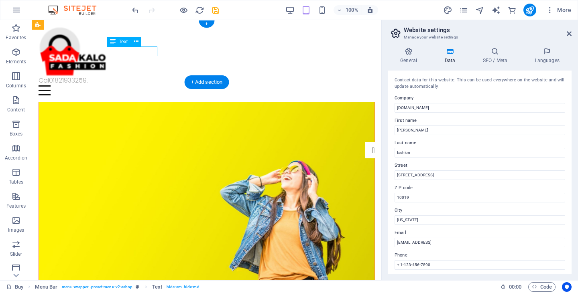
drag, startPoint x: 125, startPoint y: 50, endPoint x: 117, endPoint y: 51, distance: 8.5
click at [117, 76] on div "Cal01821933259." at bounding box center [207, 81] width 336 height 10
click at [135, 39] on icon at bounding box center [136, 41] width 4 height 8
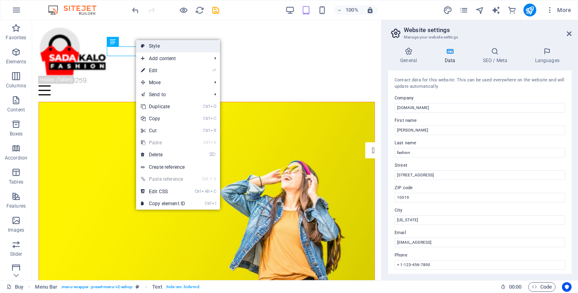
click at [161, 46] on link "Style" at bounding box center [178, 46] width 84 height 12
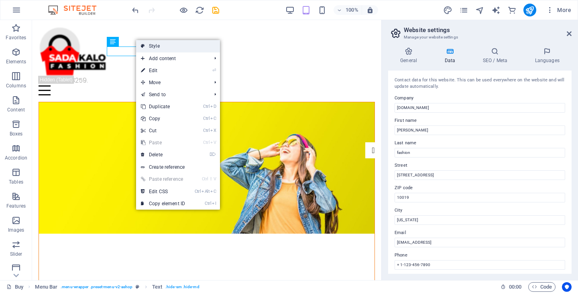
select select "rem"
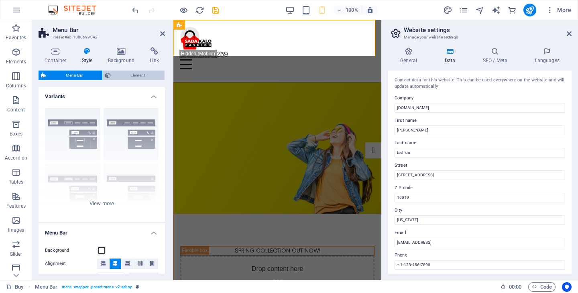
click at [137, 76] on span "Element" at bounding box center [137, 76] width 49 height 10
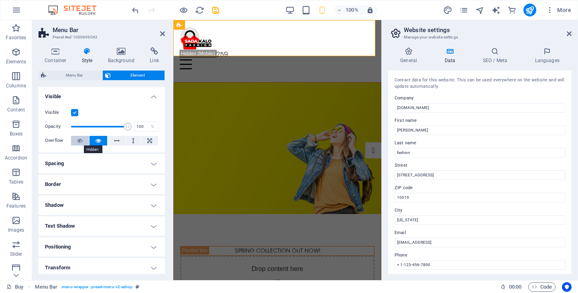
click at [81, 140] on icon at bounding box center [80, 141] width 6 height 10
click at [100, 141] on icon at bounding box center [99, 141] width 6 height 10
click at [116, 140] on icon at bounding box center [117, 141] width 6 height 10
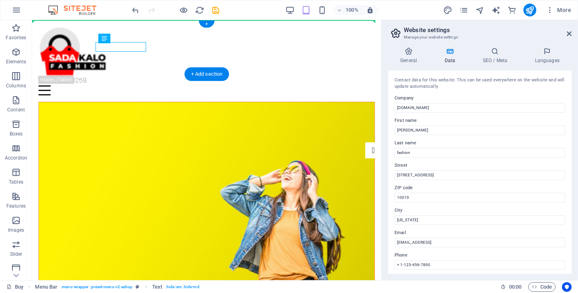
drag, startPoint x: 146, startPoint y: 37, endPoint x: 248, endPoint y: 36, distance: 102.7
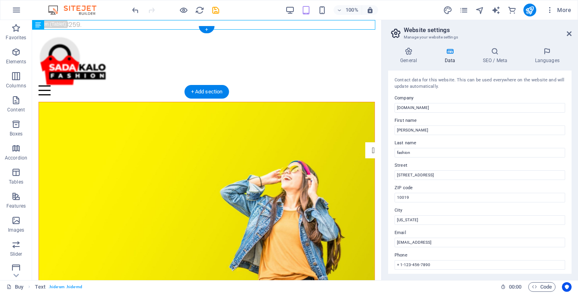
click at [265, 46] on div "Buy About Blog FAQ Contact Menu" at bounding box center [206, 66] width 349 height 72
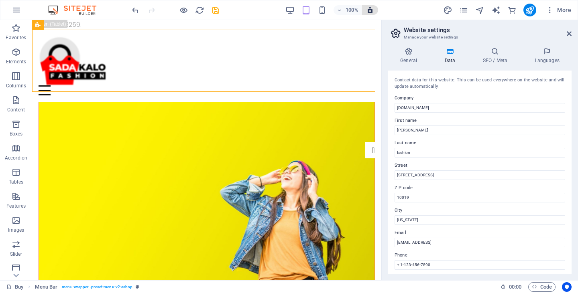
click at [375, 9] on span "button" at bounding box center [370, 9] width 10 height 7
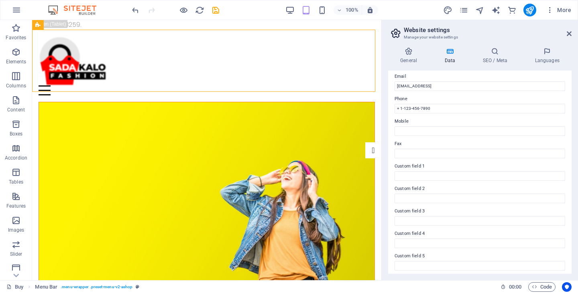
scroll to position [182, 0]
click at [565, 7] on span "More" at bounding box center [558, 10] width 25 height 8
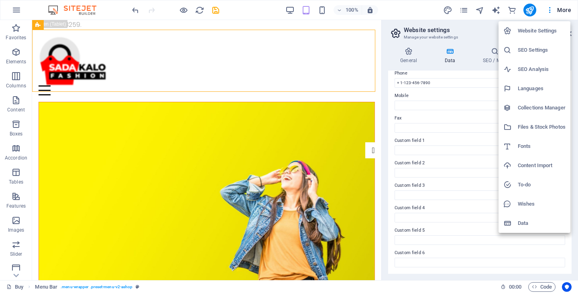
click at [298, 142] on div at bounding box center [289, 146] width 578 height 293
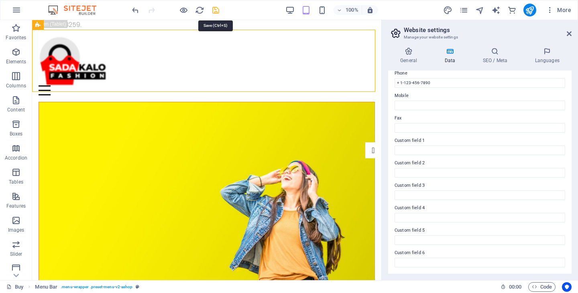
click at [215, 8] on icon "save" at bounding box center [215, 10] width 9 height 9
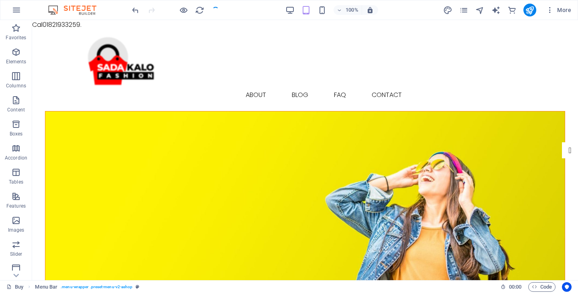
checkbox input "false"
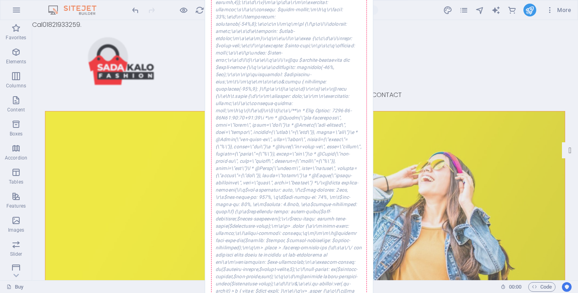
click at [306, 65] on div "\n \n#SadaKaloFashion #MensJeansBD #PremiumJeans #TopNotchDenim #WardrobeEssent…" at bounding box center [289, 150] width 156 height 26245
drag, startPoint x: 299, startPoint y: 43, endPoint x: 293, endPoint y: 44, distance: 6.1
click at [299, 43] on div "\n \n#SadaKaloFashion #MensJeansBD #PremiumJeans #TopNotchDenim #WardrobeEssent…" at bounding box center [289, 150] width 156 height 26245
click at [100, 52] on div "Error while saving An error occurred while saving the website settings. Please …" at bounding box center [289, 146] width 578 height 293
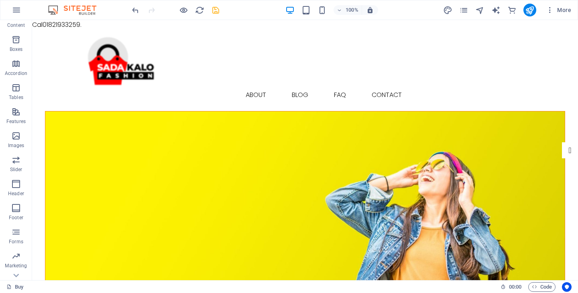
scroll to position [125, 0]
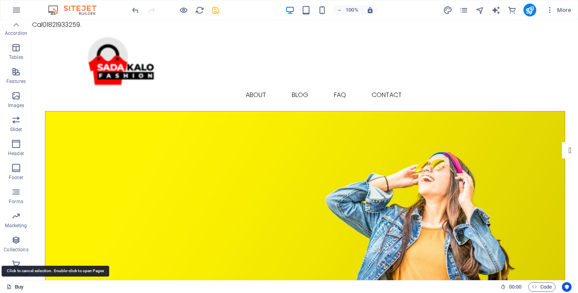
click at [15, 289] on link "Buy" at bounding box center [14, 288] width 17 height 10
click at [16, 287] on link "Buy" at bounding box center [14, 288] width 17 height 10
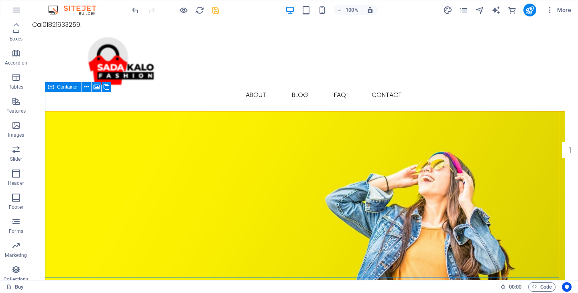
scroll to position [85, 0]
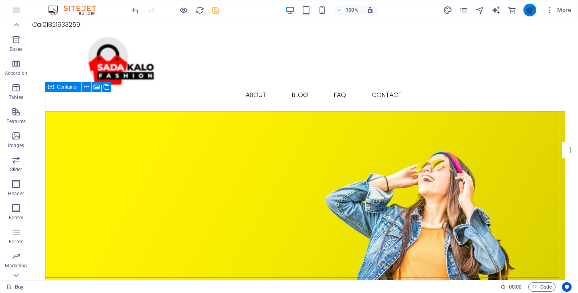
click at [532, 14] on icon "publish" at bounding box center [529, 10] width 9 height 9
click at [531, 12] on icon "publish" at bounding box center [529, 10] width 9 height 9
click at [530, 11] on icon "publish" at bounding box center [529, 10] width 9 height 9
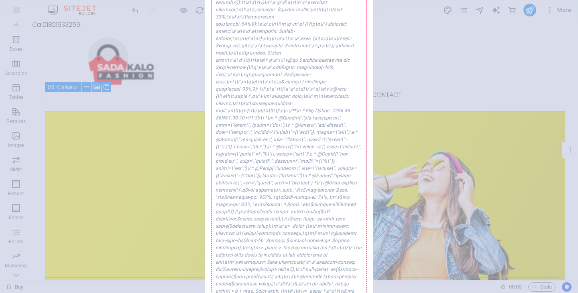
click at [377, 92] on div "Error while saving An error occurred while saving the website settings. Please …" at bounding box center [289, 146] width 578 height 293
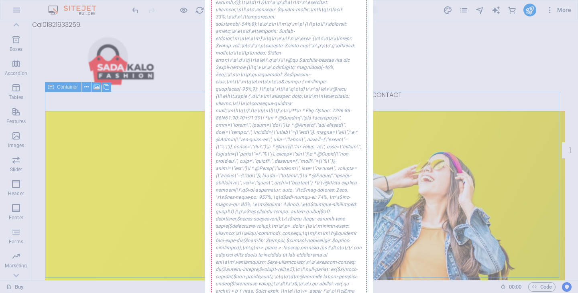
click at [175, 55] on div "Error while saving An error occurred while saving the website settings. Please …" at bounding box center [289, 146] width 578 height 293
